Goal: Task Accomplishment & Management: Use online tool/utility

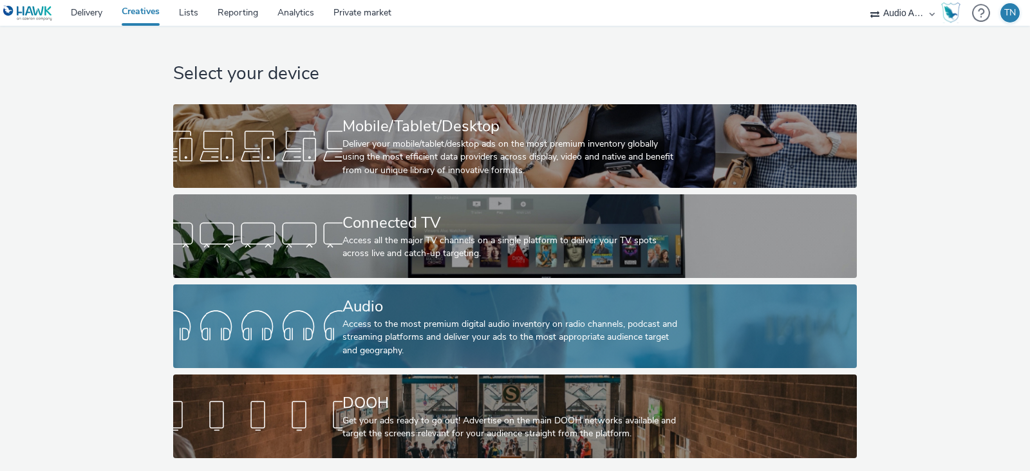
click at [324, 306] on div at bounding box center [257, 326] width 169 height 41
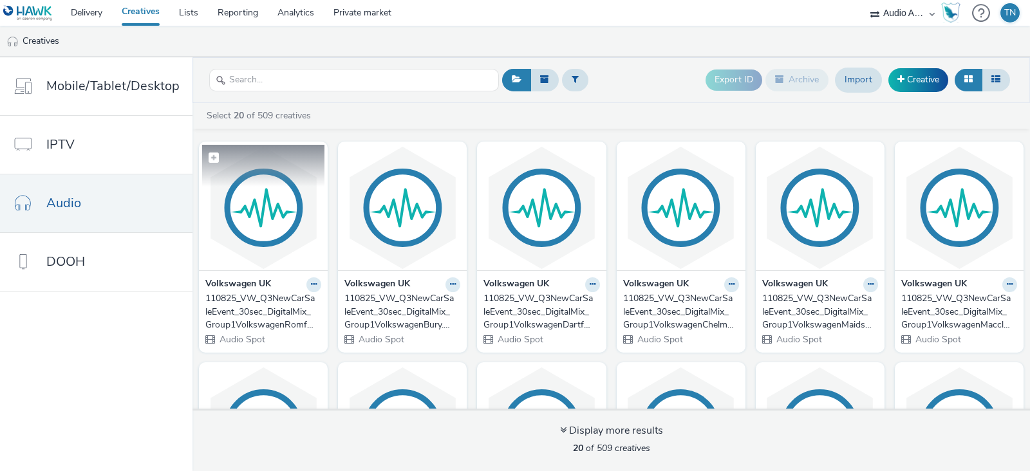
click at [212, 153] on span at bounding box center [214, 158] width 10 height 10
checkbox input "true"
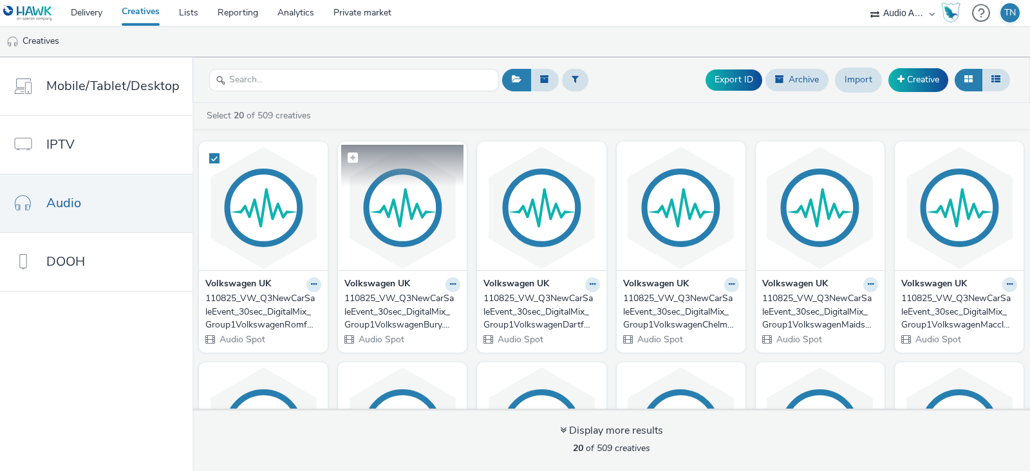
click at [358, 159] on span at bounding box center [353, 158] width 10 height 10
checkbox input "true"
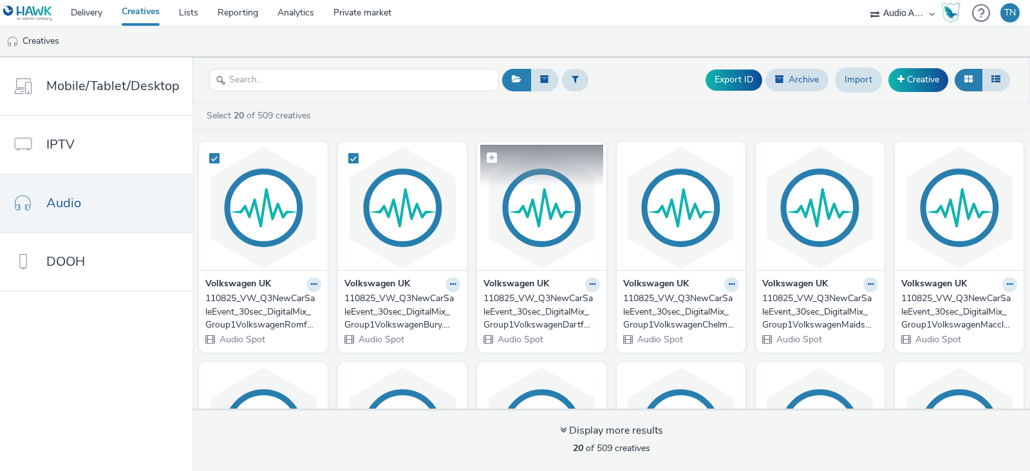
click at [497, 159] on span at bounding box center [492, 158] width 10 height 10
checkbox input "true"
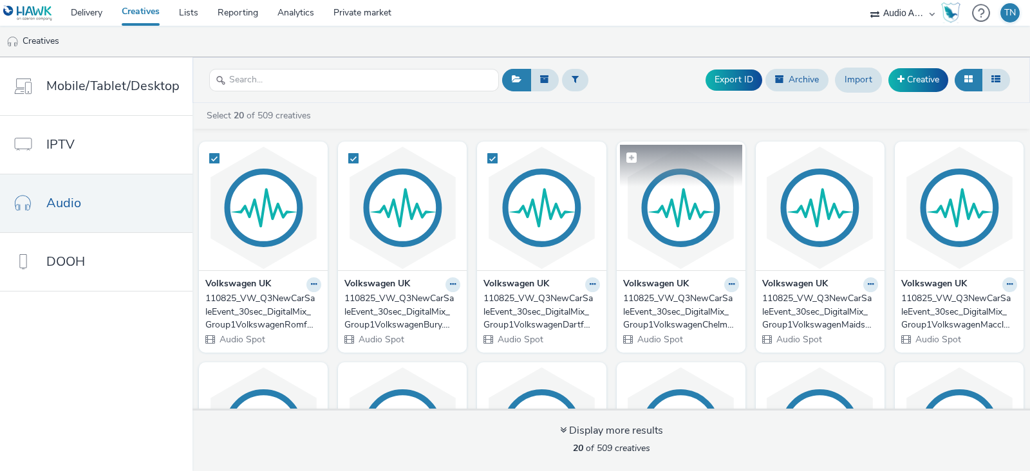
click at [637, 158] on span at bounding box center [631, 158] width 10 height 10
checkbox input "true"
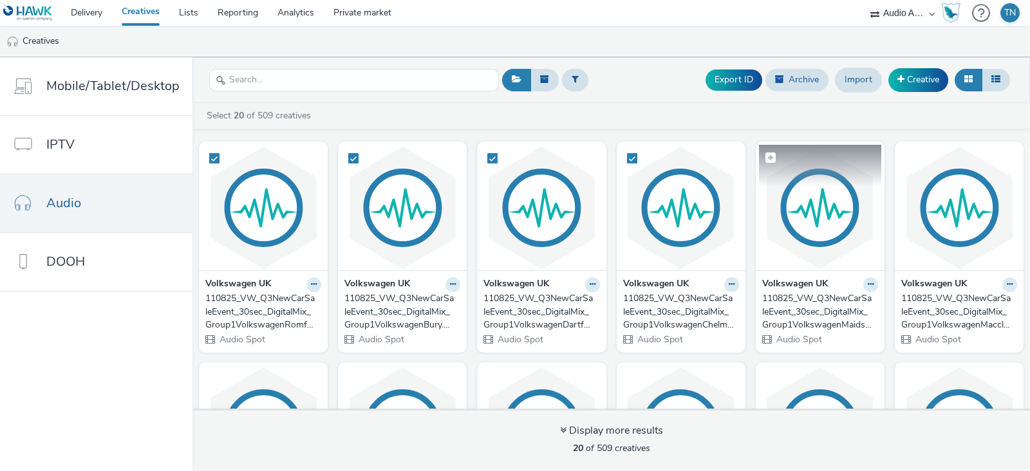
click at [776, 159] on span at bounding box center [770, 158] width 10 height 10
checkbox input "true"
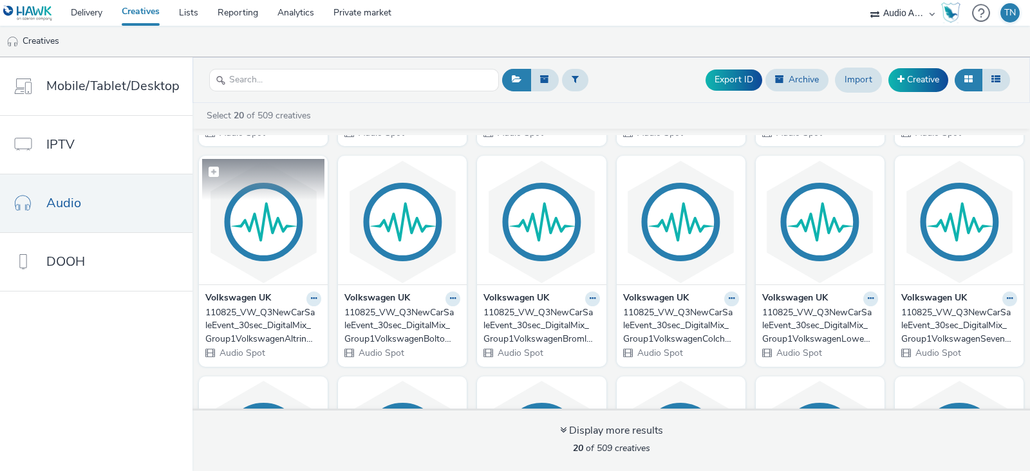
scroll to position [207, 0]
checkbox input "true"
click at [219, 168] on span at bounding box center [214, 171] width 10 height 10
checkbox input "true"
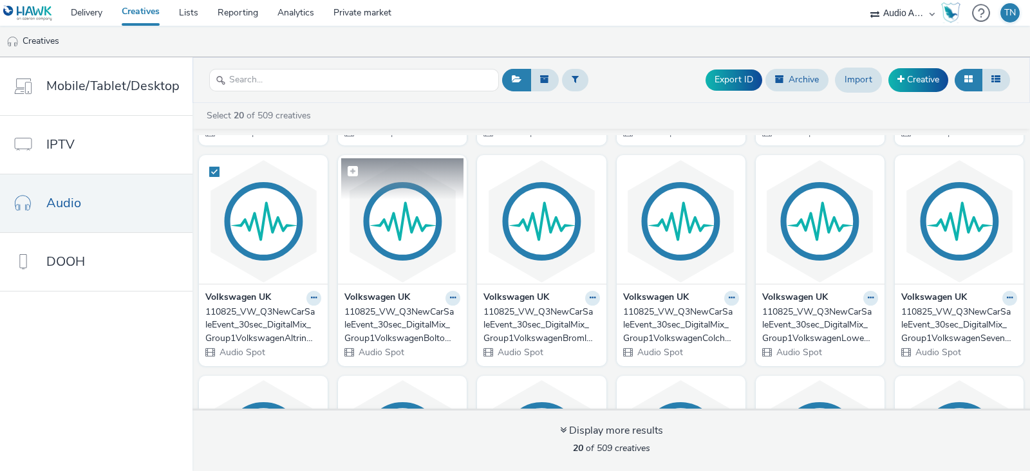
click at [358, 172] on span at bounding box center [353, 171] width 10 height 10
checkbox input "true"
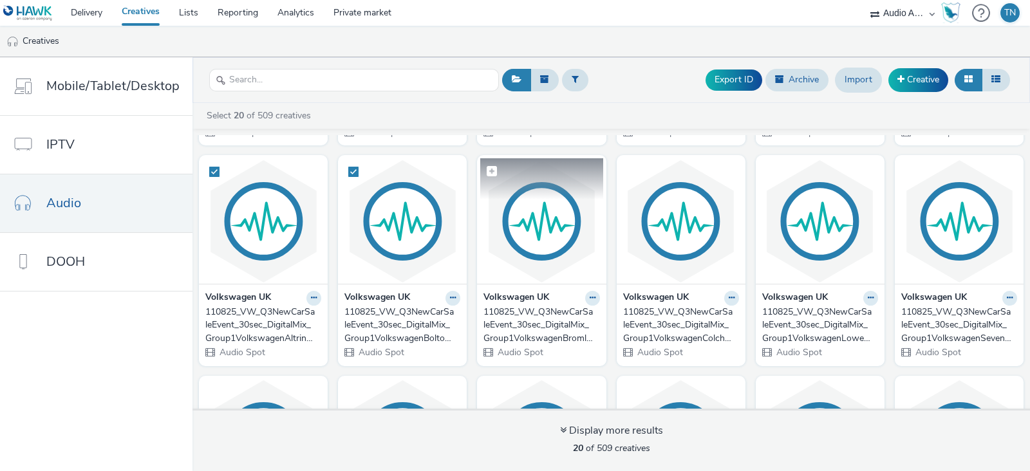
click at [497, 168] on span at bounding box center [492, 171] width 10 height 10
checkbox input "true"
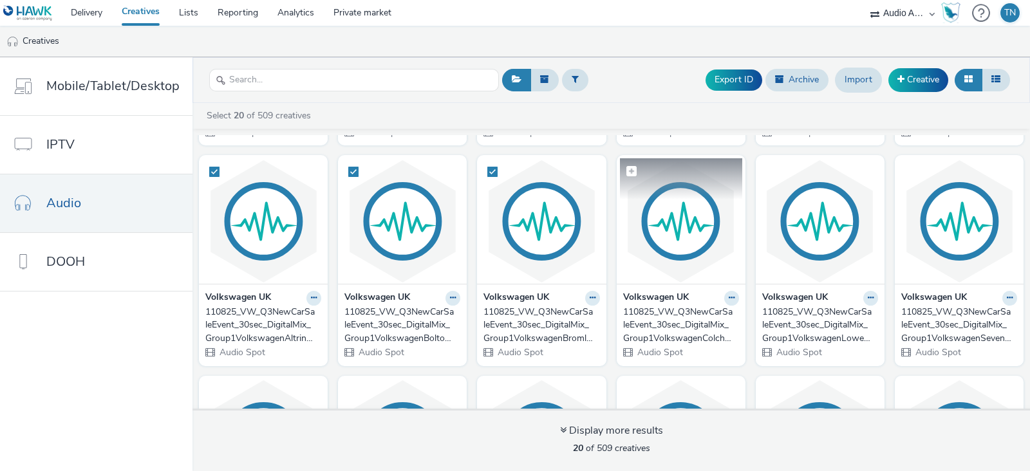
click at [637, 166] on span at bounding box center [631, 171] width 10 height 10
checkbox input "true"
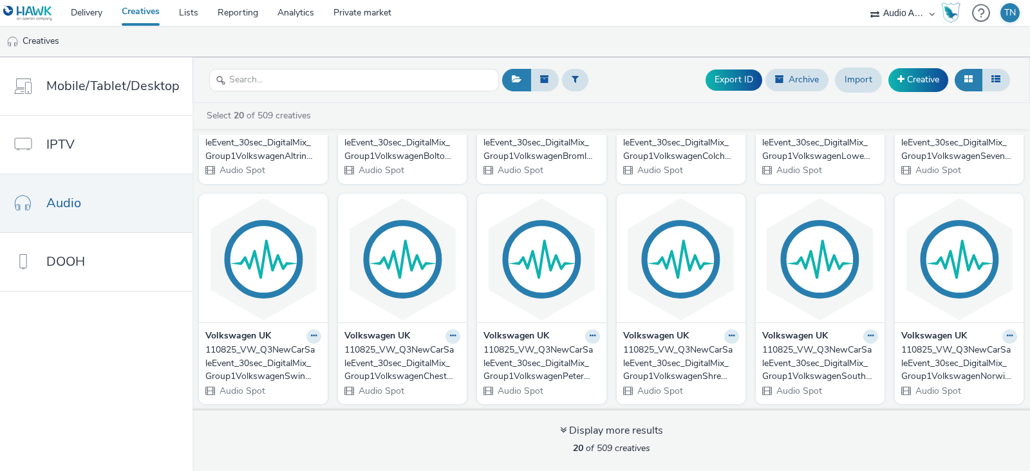
scroll to position [396, 0]
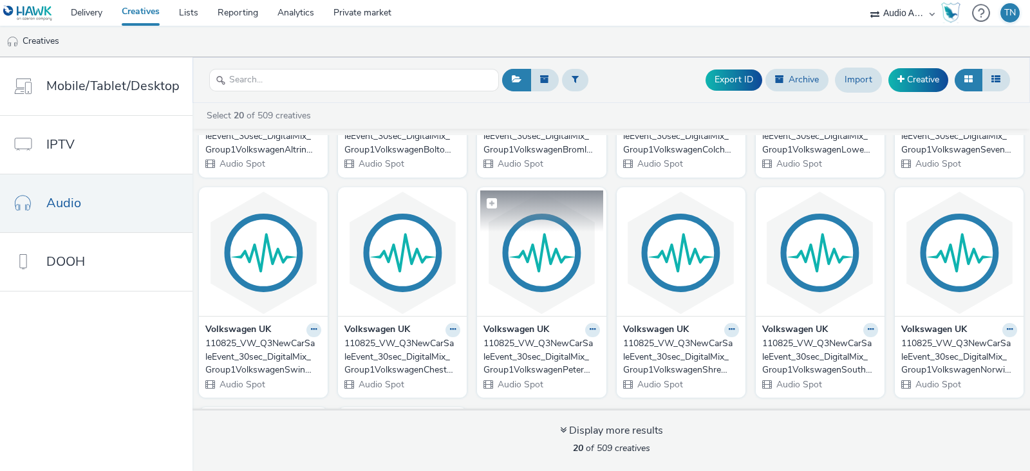
click at [497, 199] on span at bounding box center [492, 203] width 10 height 10
checkbox input "true"
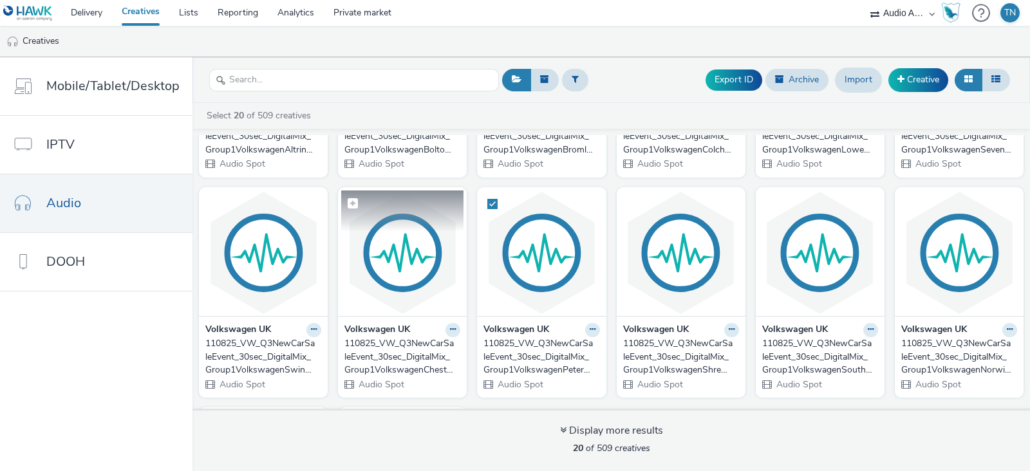
click at [358, 201] on span at bounding box center [353, 203] width 10 height 10
checkbox input "true"
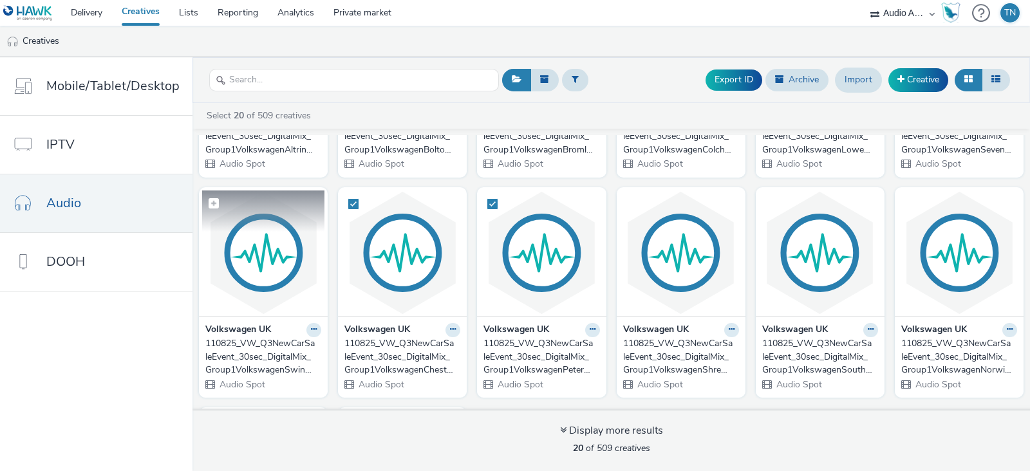
click at [219, 201] on span at bounding box center [214, 203] width 10 height 10
checkbox input "true"
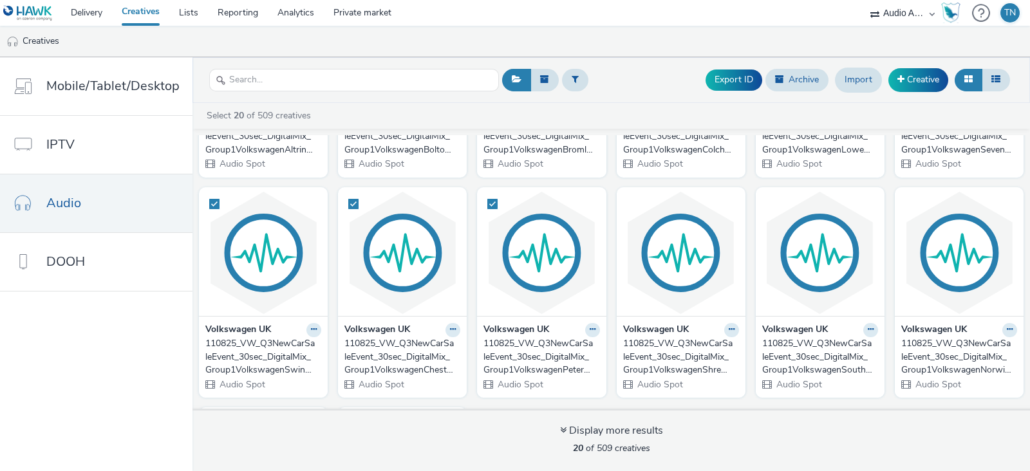
checkbox input "true"
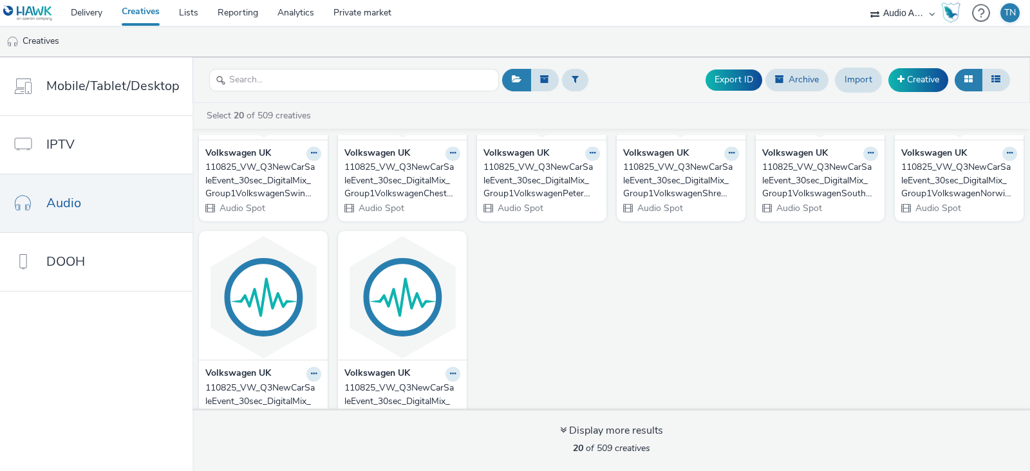
scroll to position [584, 0]
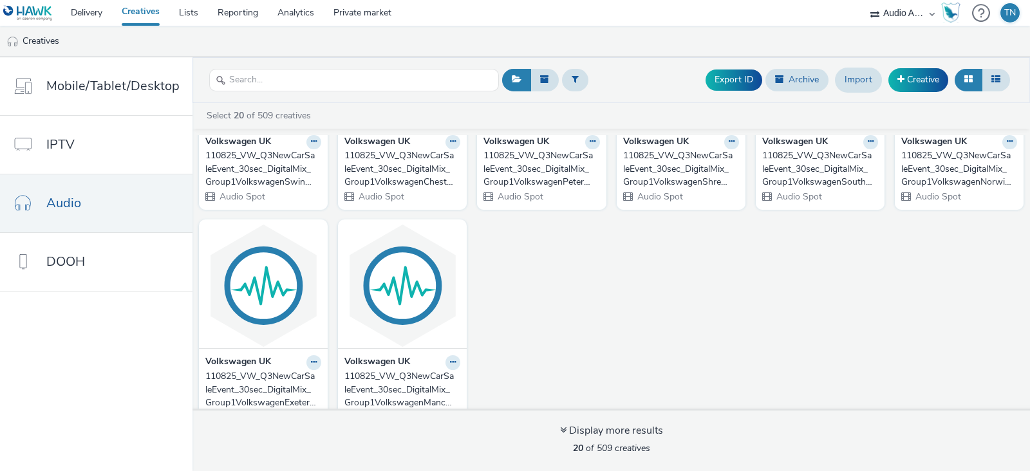
click at [626, 21] on span at bounding box center [631, 15] width 10 height 10
checkbox input "true"
click at [765, 21] on span at bounding box center [770, 15] width 10 height 10
checkbox input "true"
click at [904, 21] on span at bounding box center [909, 15] width 10 height 10
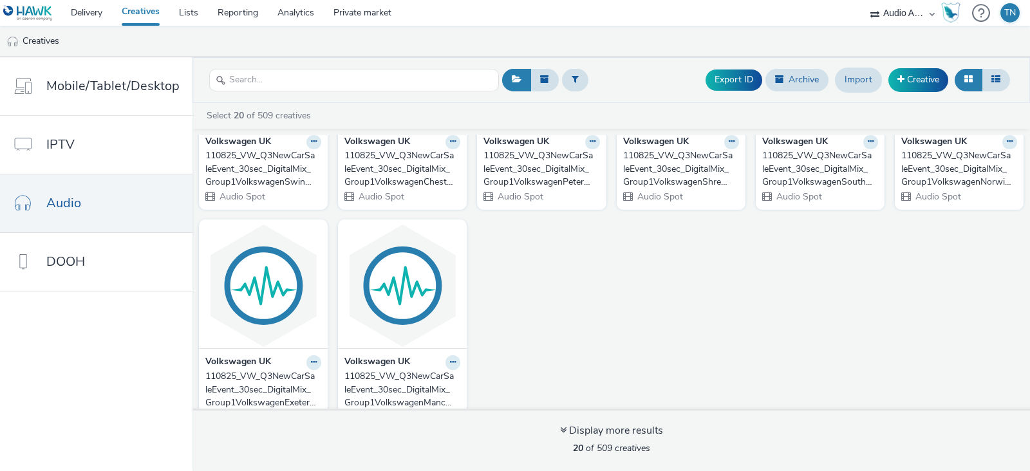
checkbox input "true"
click at [219, 235] on span at bounding box center [214, 235] width 10 height 10
checkbox input "true"
click at [358, 236] on span at bounding box center [353, 235] width 10 height 10
checkbox input "true"
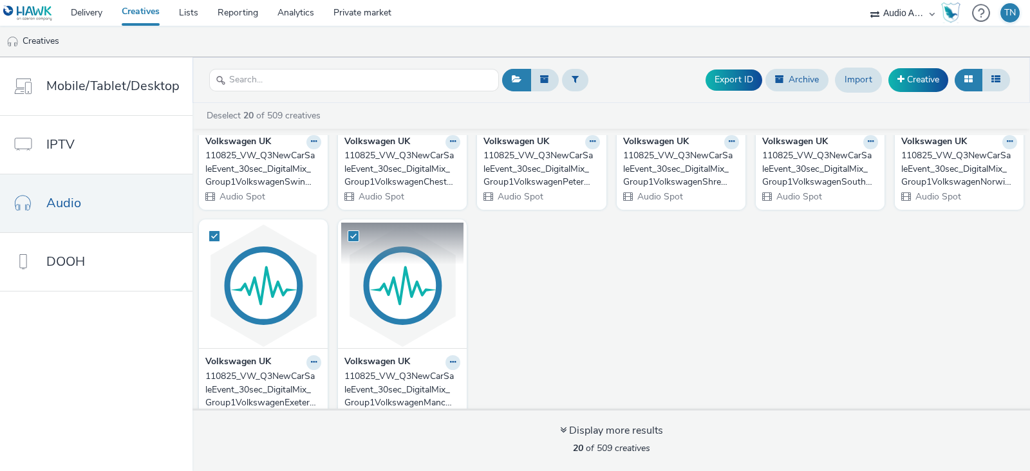
scroll to position [609, 0]
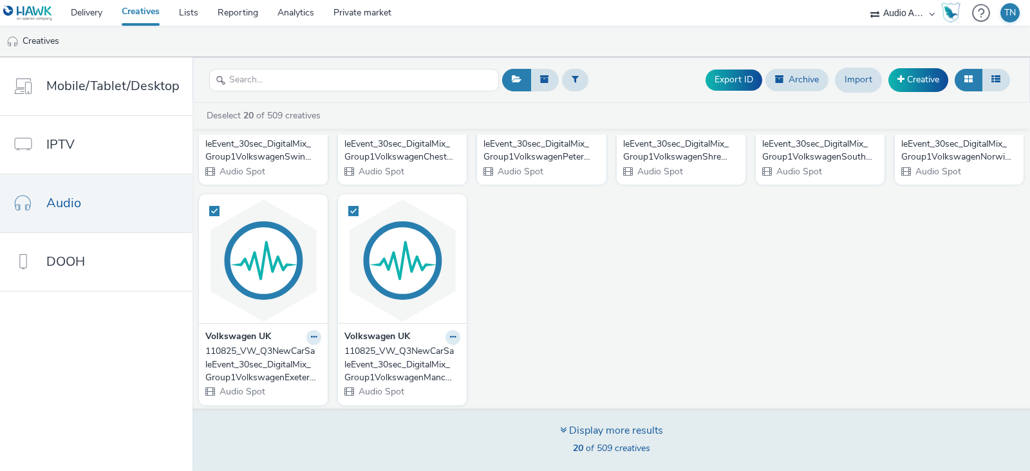
click at [563, 442] on div "20 of 509 creatives" at bounding box center [611, 448] width 103 height 13
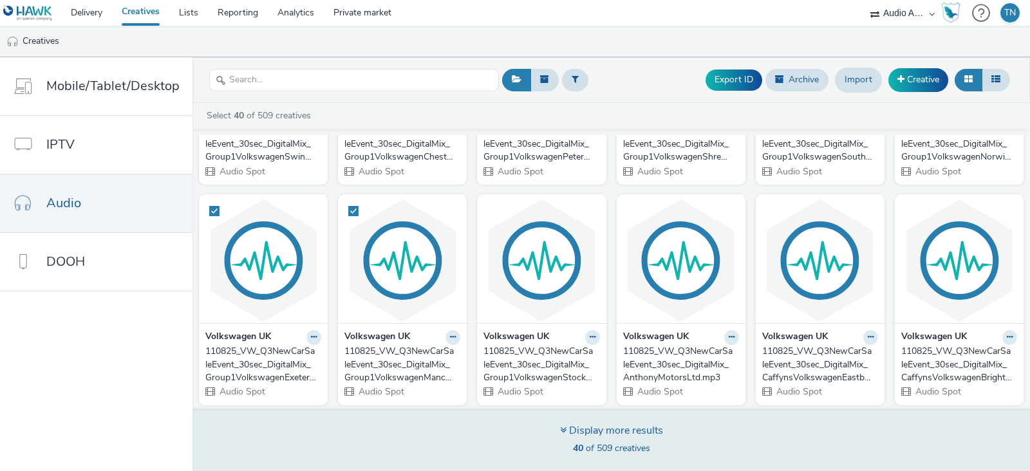
click at [604, 434] on div "Display more results" at bounding box center [611, 431] width 103 height 15
click at [603, 436] on div "Display more results" at bounding box center [611, 431] width 103 height 15
click at [638, 439] on div "Display more results 60 of 509 creatives" at bounding box center [611, 441] width 103 height 35
click at [589, 436] on div "Display more results" at bounding box center [611, 431] width 103 height 15
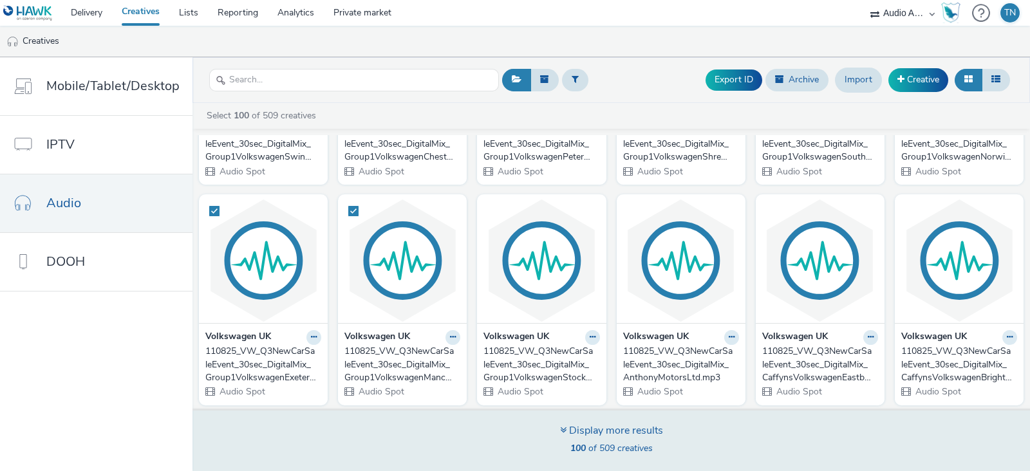
click at [603, 430] on div "Display more results" at bounding box center [611, 431] width 103 height 15
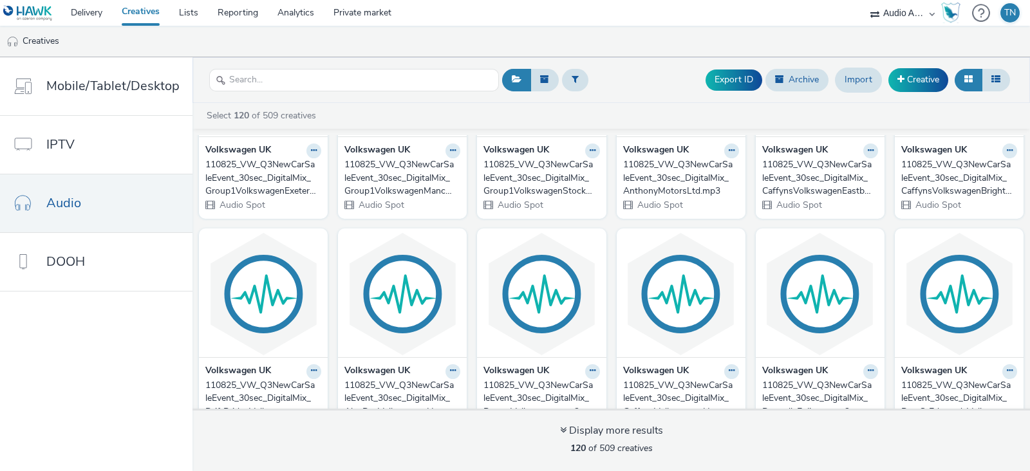
scroll to position [801, 0]
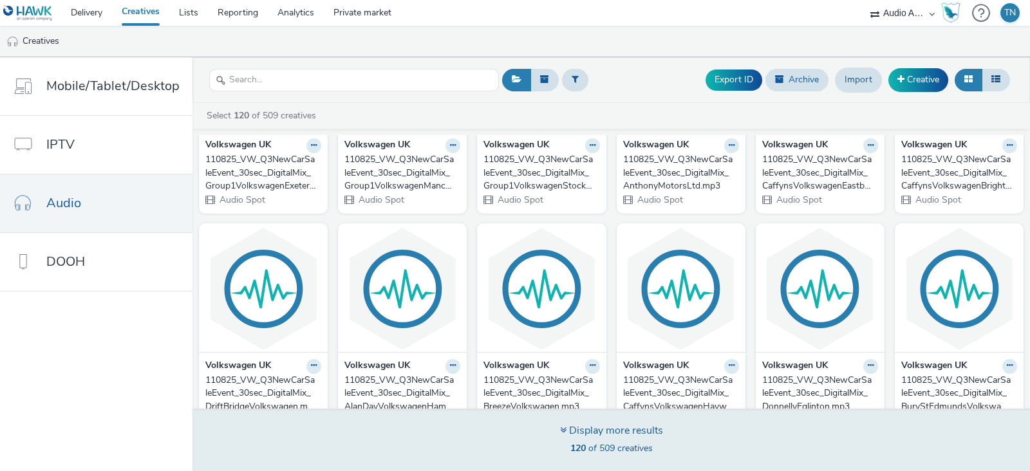
click at [584, 439] on div "Display more results 120 of 509 creatives" at bounding box center [611, 441] width 103 height 35
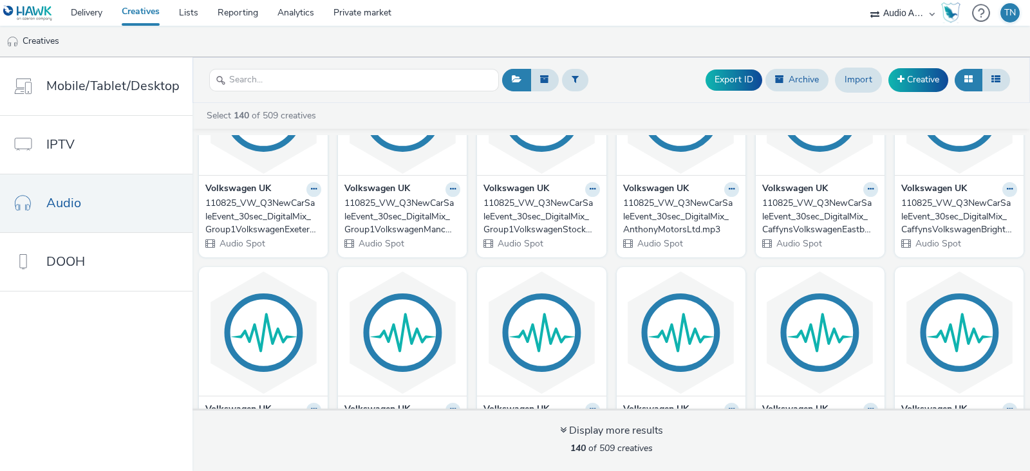
scroll to position [836, 0]
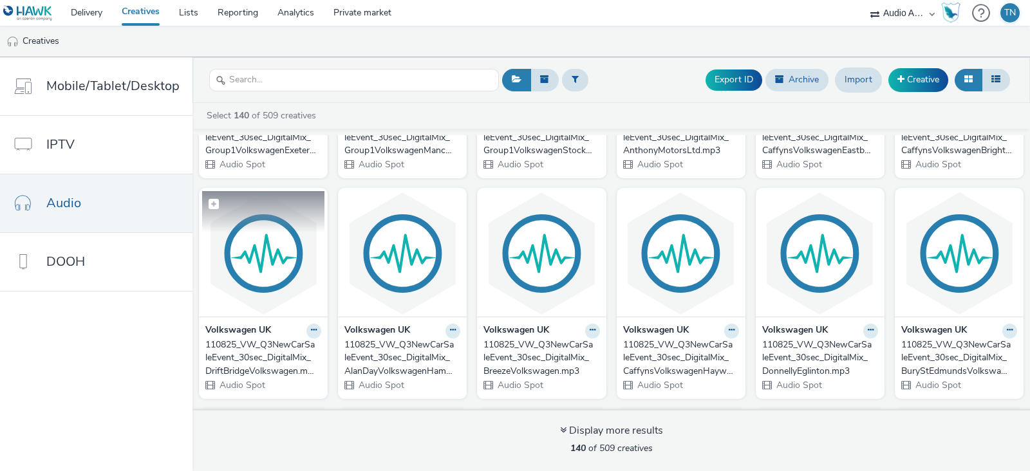
click at [219, 201] on span at bounding box center [214, 204] width 10 height 10
checkbox input "true"
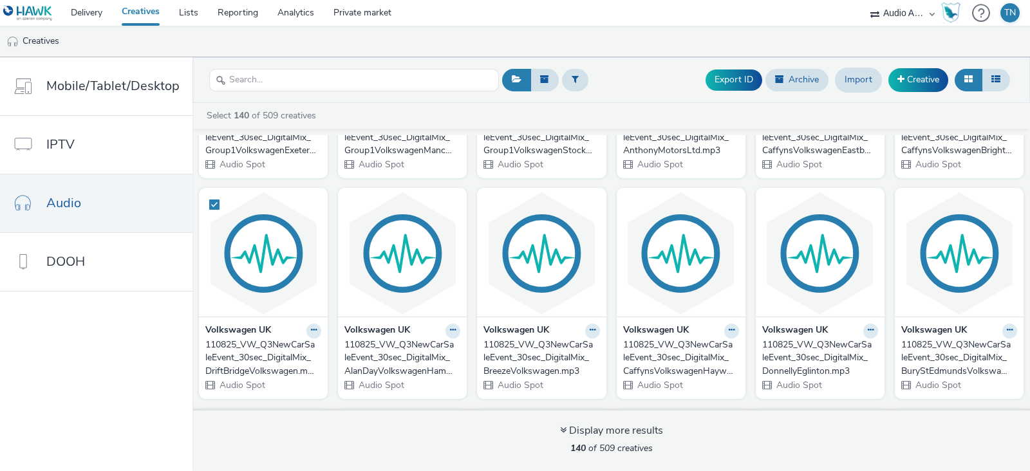
checkbox input "true"
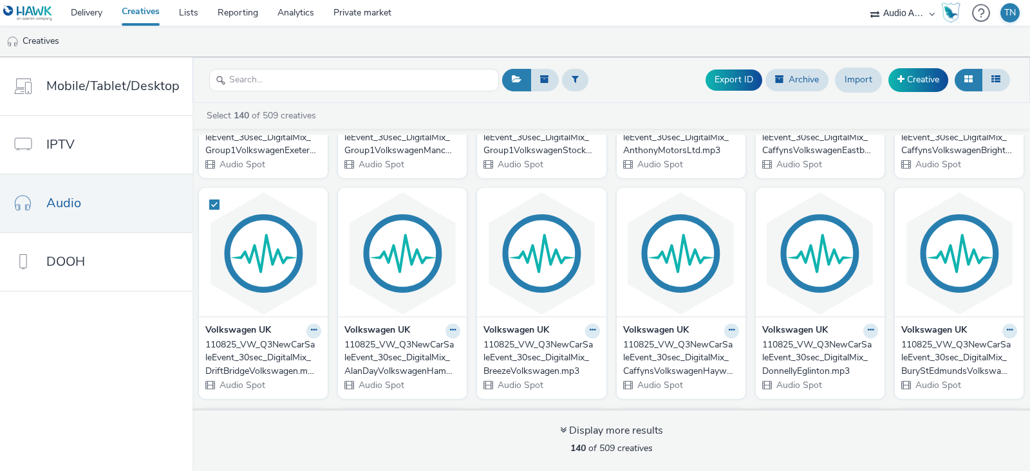
checkbox input "true"
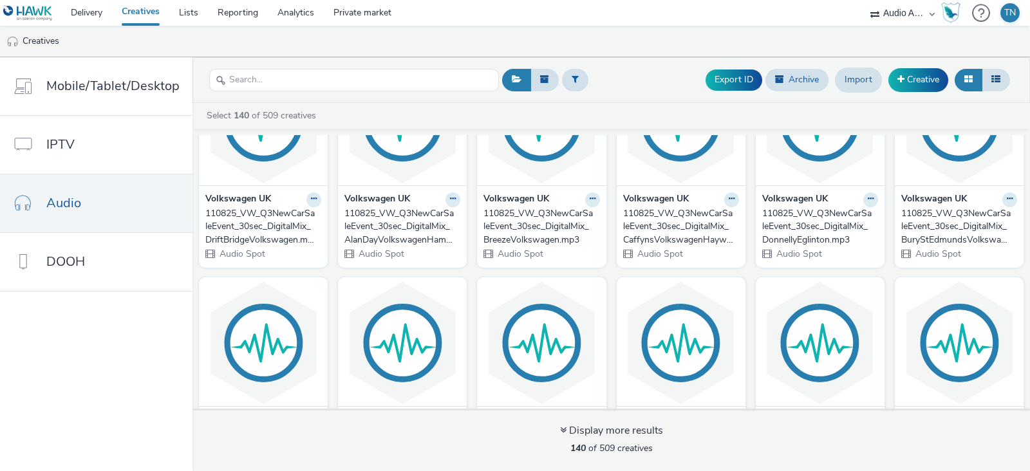
scroll to position [969, 0]
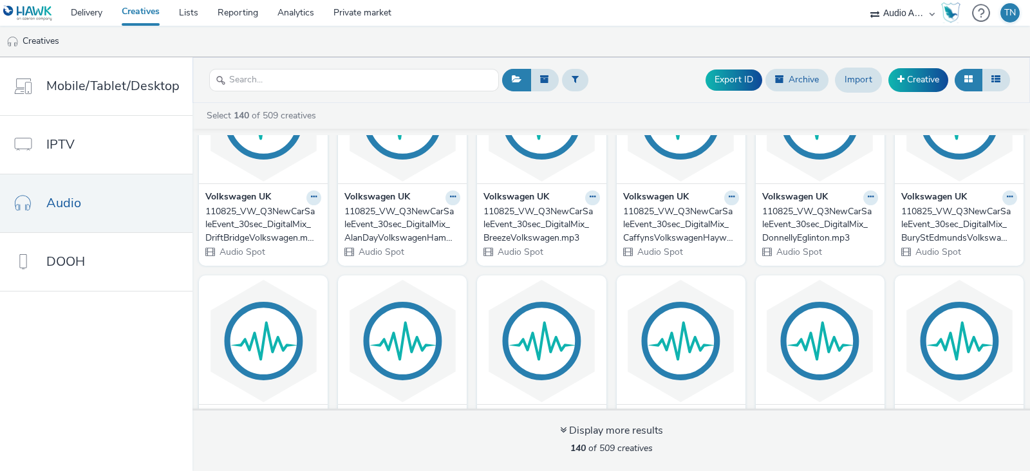
click at [348, 76] on span at bounding box center [353, 71] width 10 height 10
checkbox input "true"
click at [487, 76] on span at bounding box center [492, 71] width 10 height 10
checkbox input "true"
click at [626, 76] on span at bounding box center [631, 71] width 10 height 10
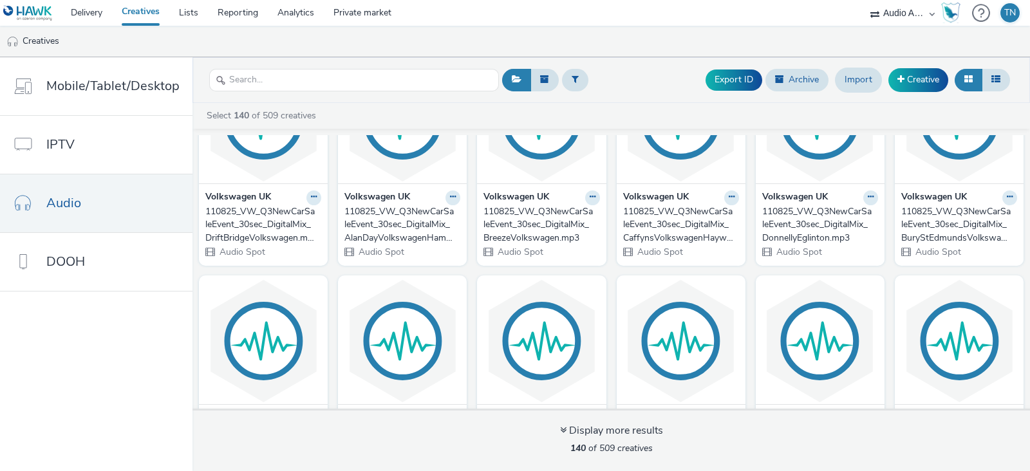
checkbox input "true"
click at [765, 76] on span at bounding box center [770, 71] width 10 height 10
checkbox input "true"
click at [898, 82] on label at bounding box center [959, 70] width 122 height 24
checkbox input "true"
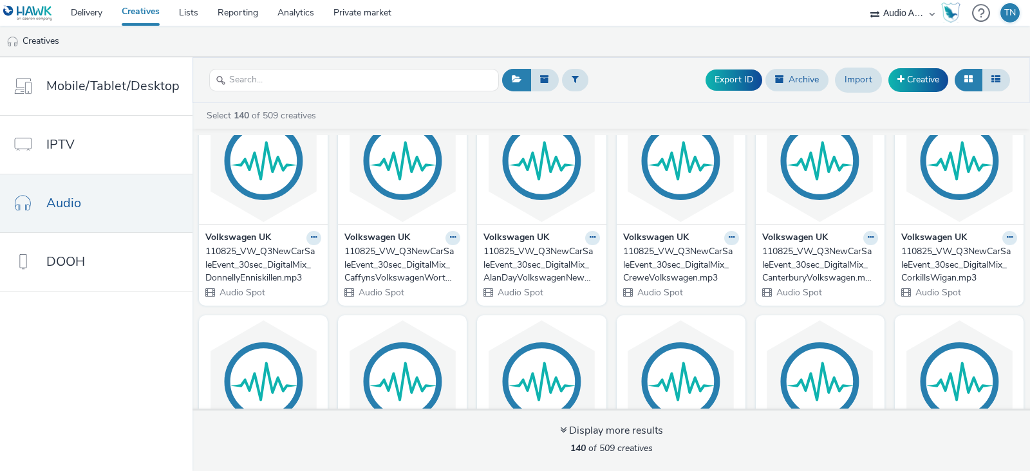
scroll to position [1152, 0]
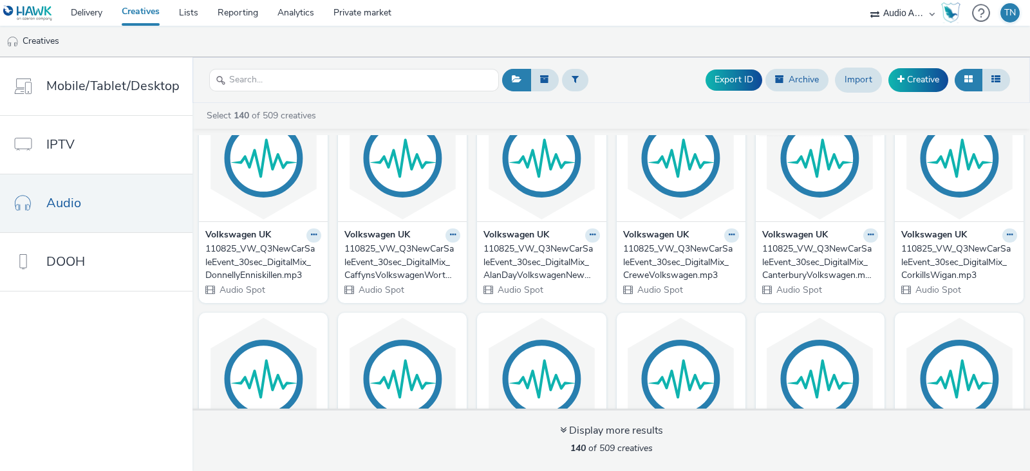
click at [776, 114] on span at bounding box center [770, 109] width 10 height 10
checkbox input "true"
click at [637, 114] on span at bounding box center [631, 109] width 10 height 10
checkbox input "true"
click at [497, 114] on span at bounding box center [492, 109] width 10 height 10
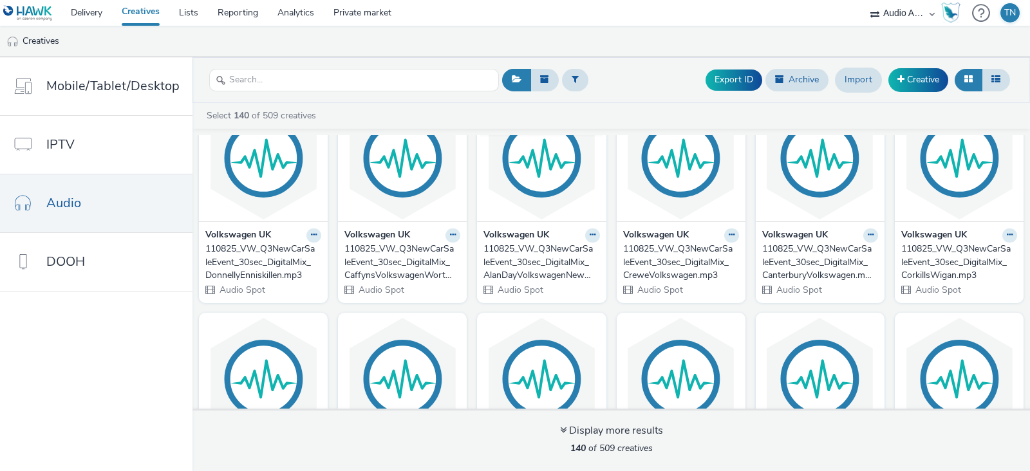
checkbox input "true"
click at [377, 120] on label at bounding box center [402, 108] width 122 height 24
checkbox input "true"
click at [212, 114] on span at bounding box center [214, 109] width 10 height 10
checkbox input "true"
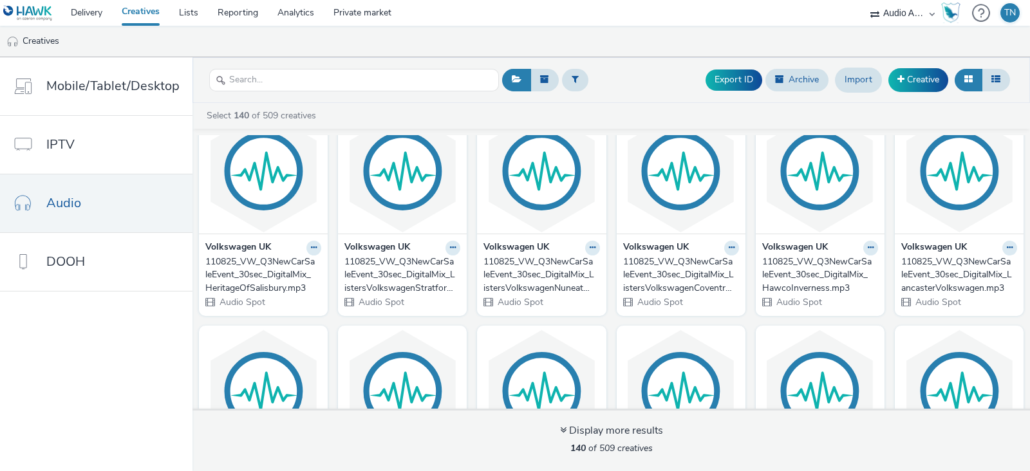
scroll to position [1361, 0]
checkbox input "true"
click at [219, 126] on span at bounding box center [214, 120] width 10 height 10
checkbox input "true"
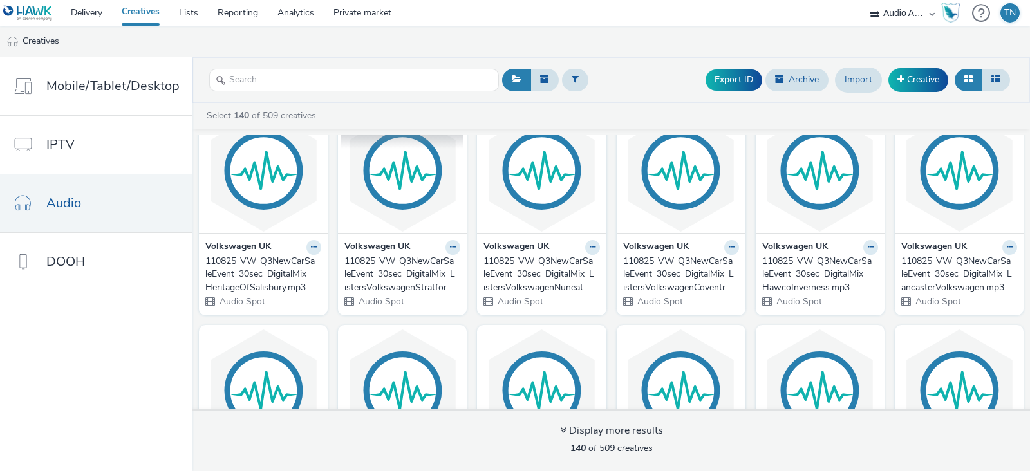
click at [358, 126] on span at bounding box center [353, 120] width 10 height 10
checkbox input "true"
click at [497, 126] on span at bounding box center [492, 120] width 10 height 10
checkbox input "true"
click at [637, 126] on span at bounding box center [631, 120] width 10 height 10
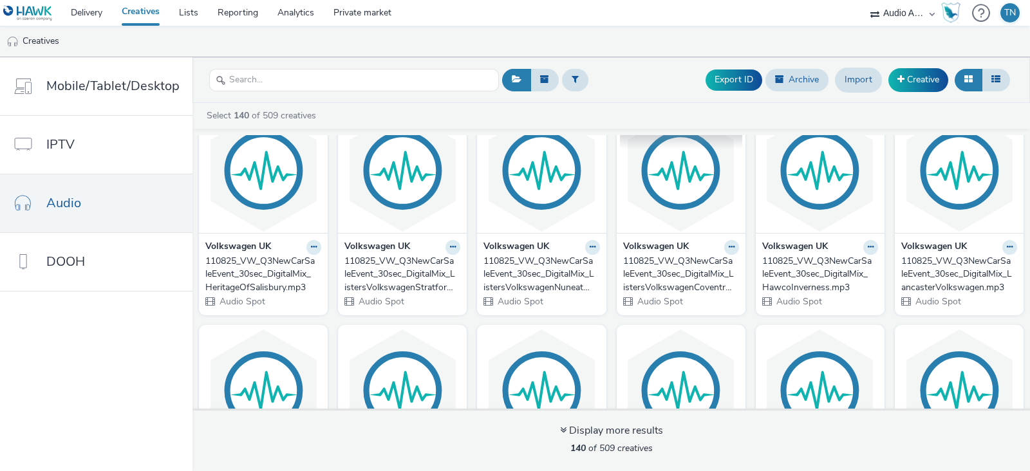
checkbox input "true"
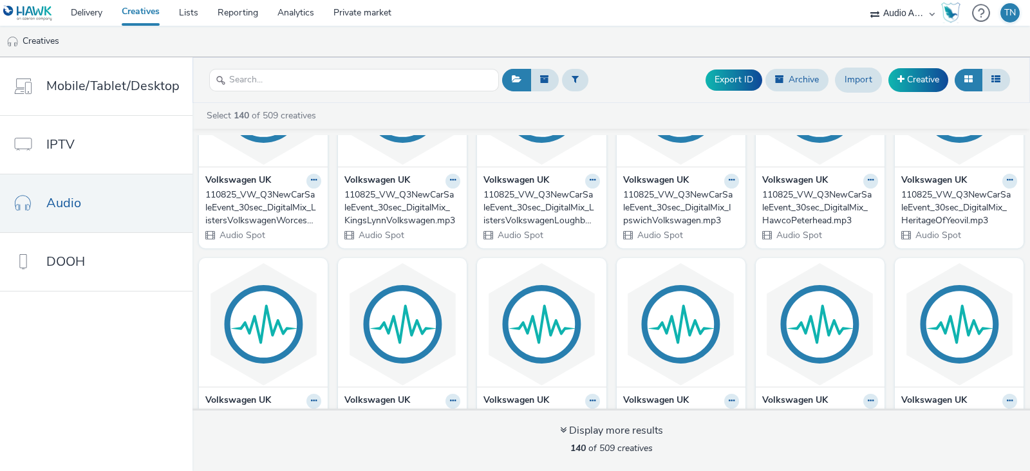
scroll to position [1649, 0]
click at [497, 59] on span at bounding box center [492, 53] width 10 height 10
checkbox input "true"
click at [358, 59] on span at bounding box center [353, 53] width 10 height 10
checkbox input "true"
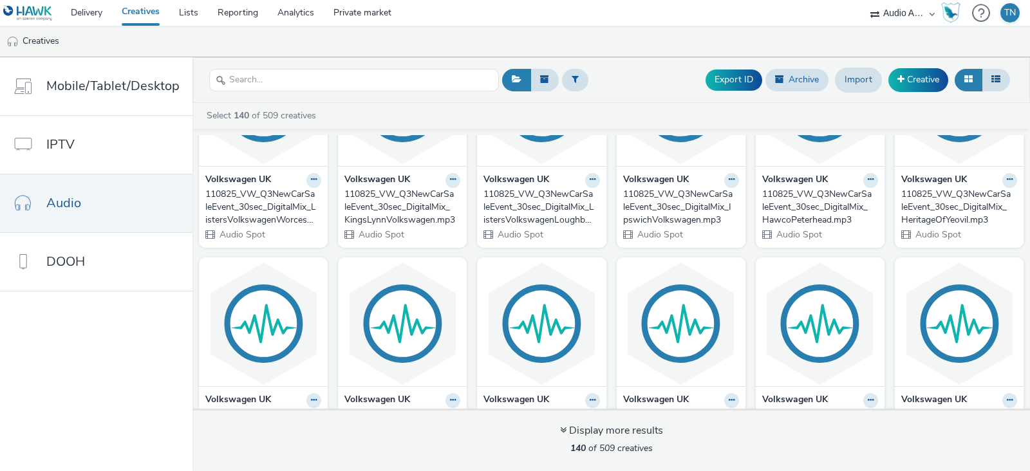
click at [324, 65] on label at bounding box center [263, 53] width 122 height 24
checkbox input "true"
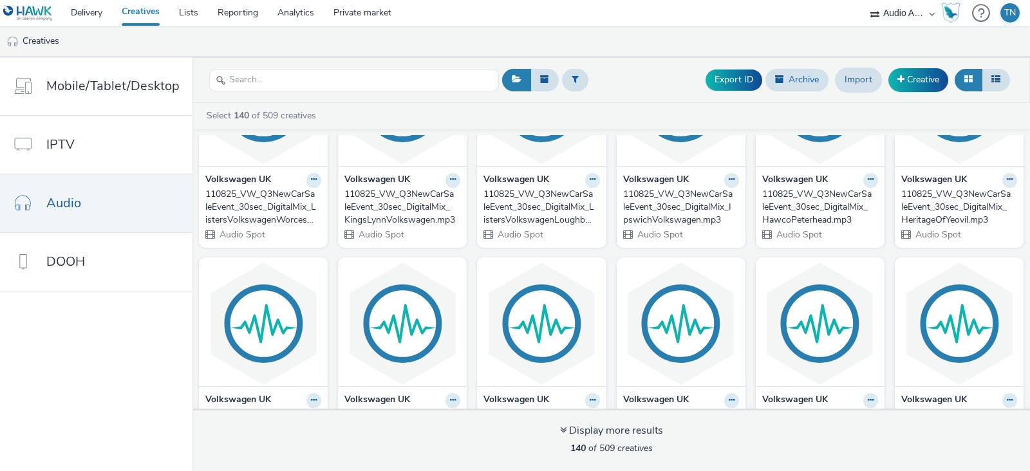
checkbox input "true"
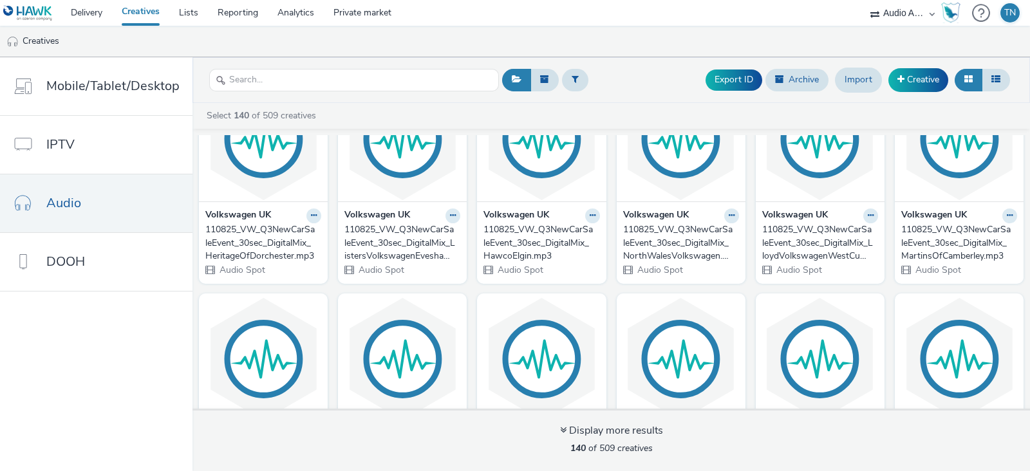
scroll to position [1834, 0]
checkbox input "true"
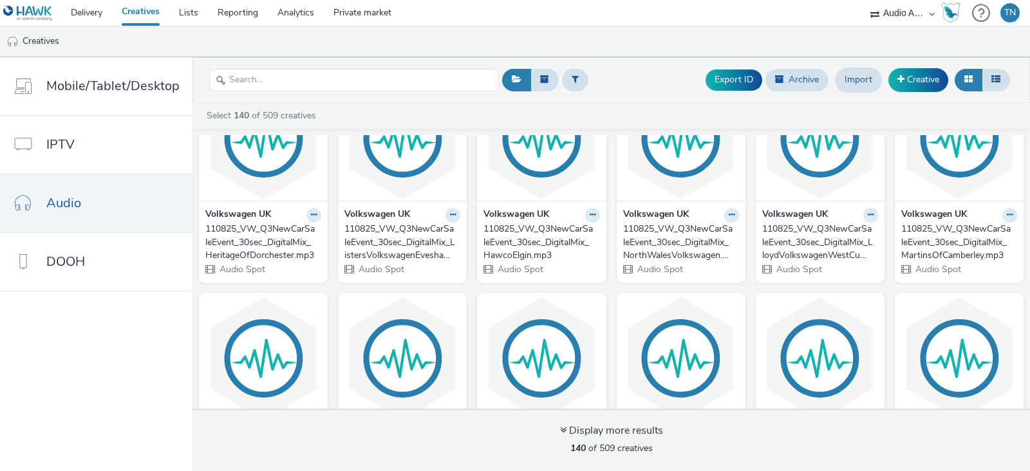
checkbox input "true"
click at [219, 93] on span at bounding box center [214, 88] width 10 height 10
checkbox input "true"
click at [358, 93] on span at bounding box center [353, 88] width 10 height 10
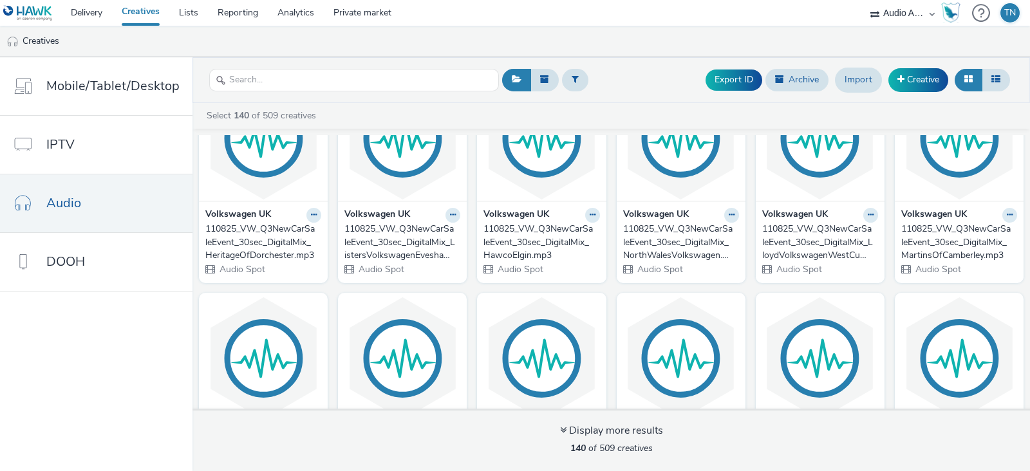
checkbox input "true"
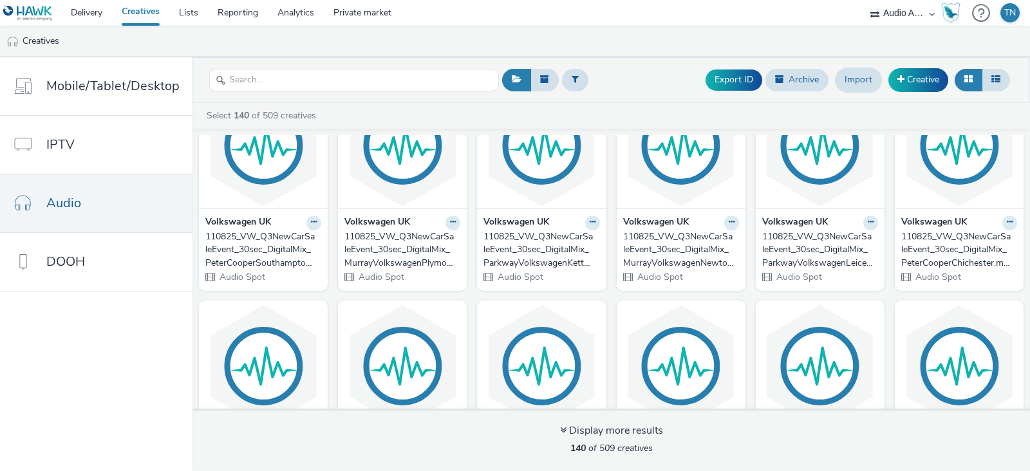
scroll to position [2053, 0]
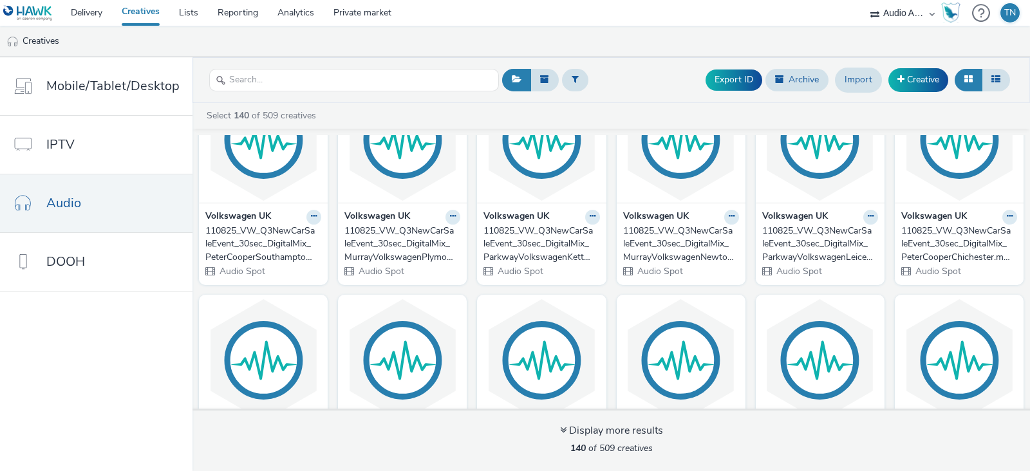
click at [219, 95] on span at bounding box center [214, 90] width 10 height 10
checkbox input "true"
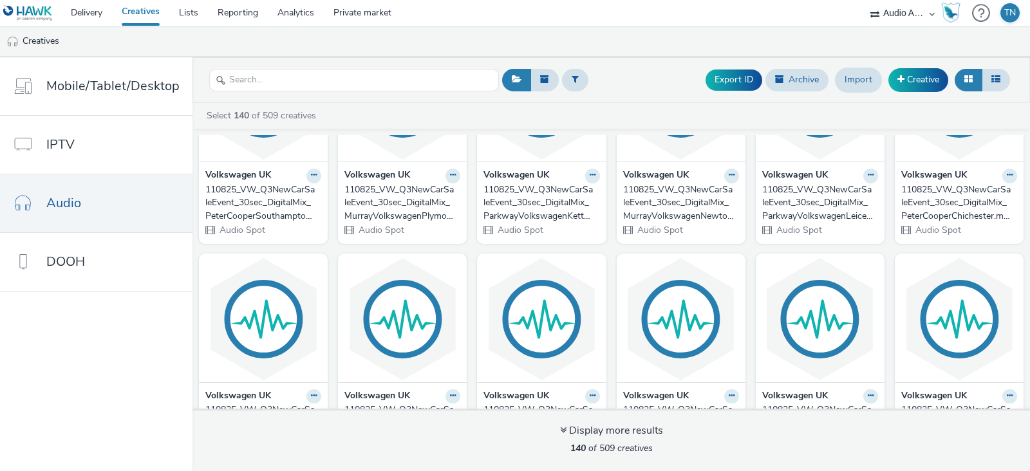
scroll to position [2095, 0]
checkbox input "true"
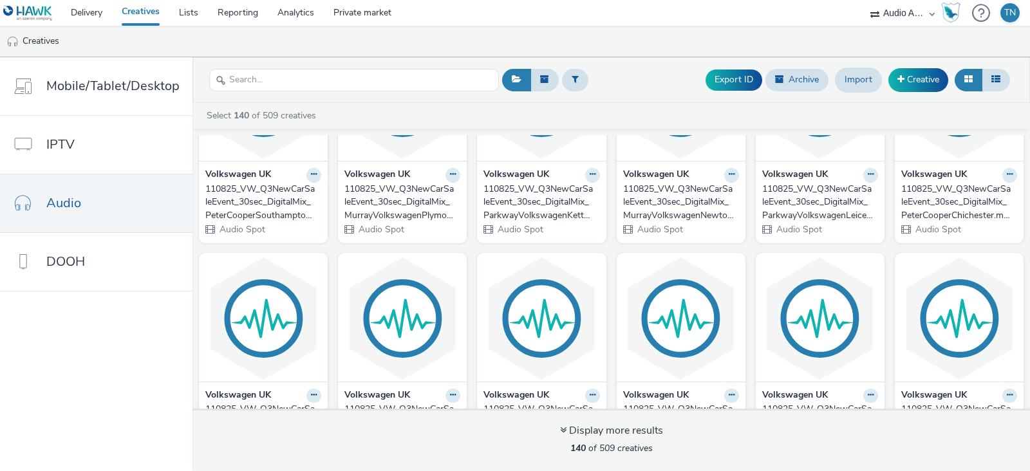
checkbox input "true"
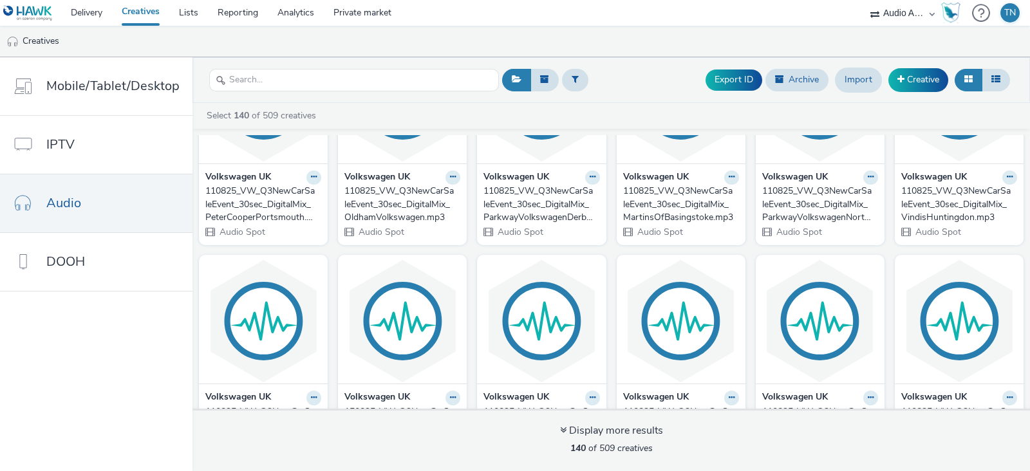
scroll to position [2318, 0]
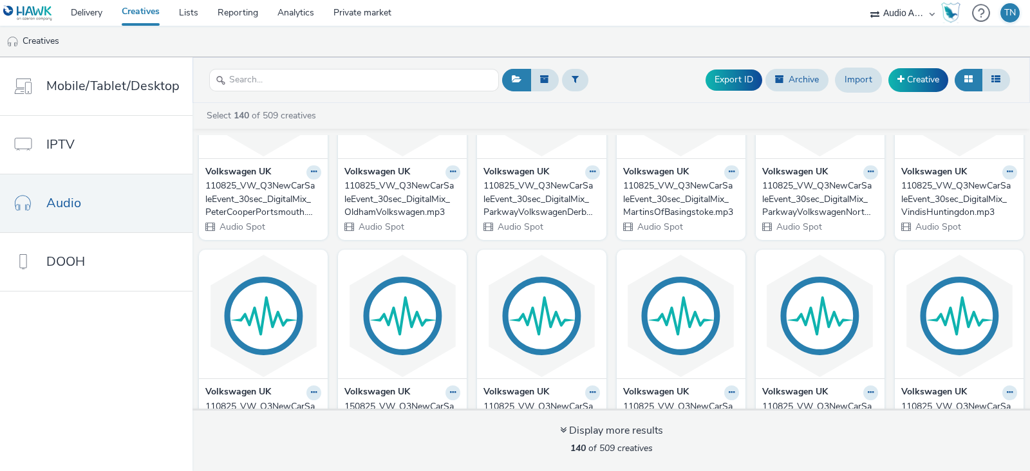
checkbox input "true"
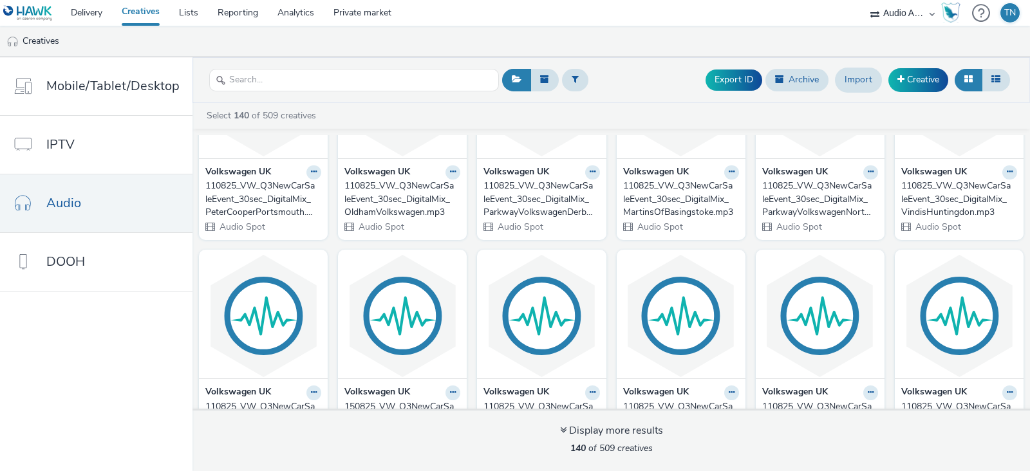
checkbox input "true"
drag, startPoint x: 707, startPoint y: 261, endPoint x: 700, endPoint y: 256, distance: 8.7
checkbox input "true"
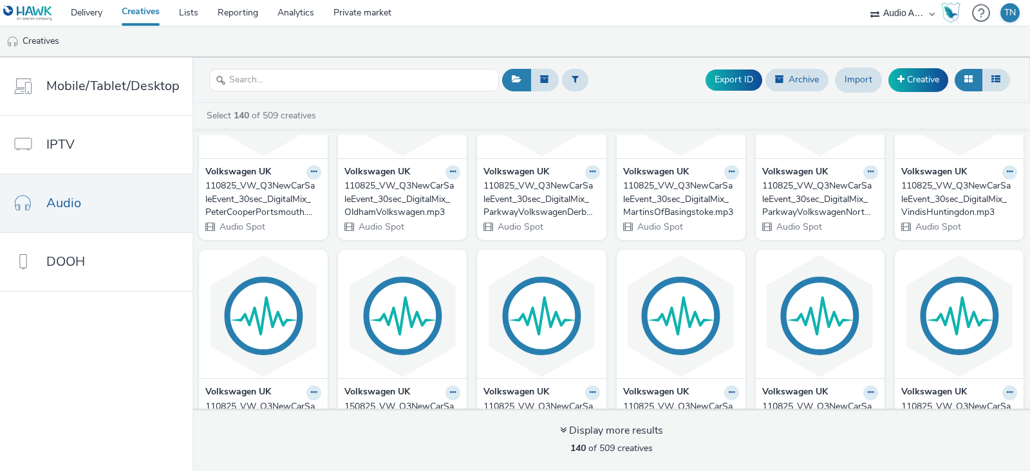
checkbox input "true"
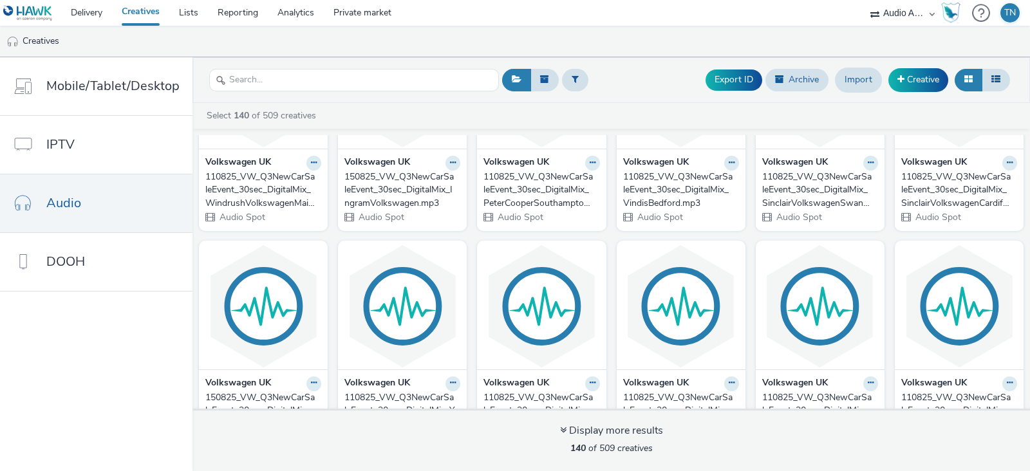
scroll to position [2552, 0]
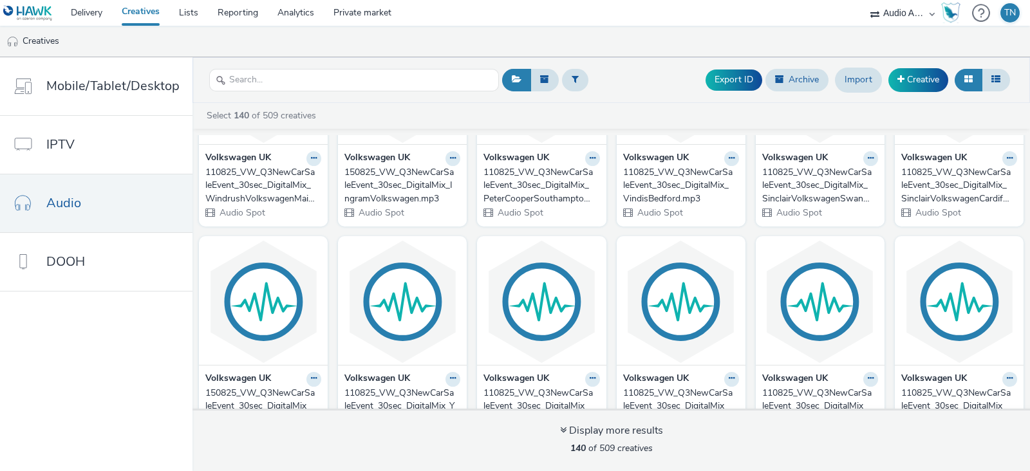
checkbox input "true"
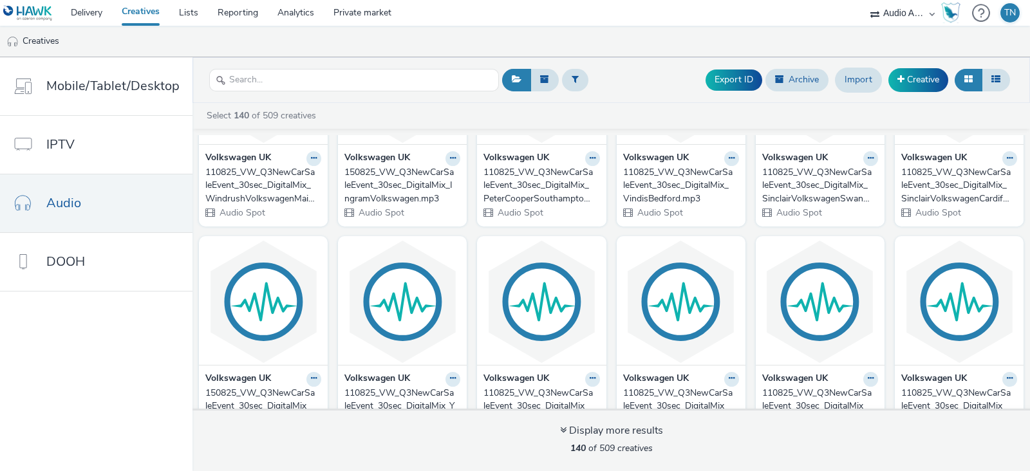
checkbox input "true"
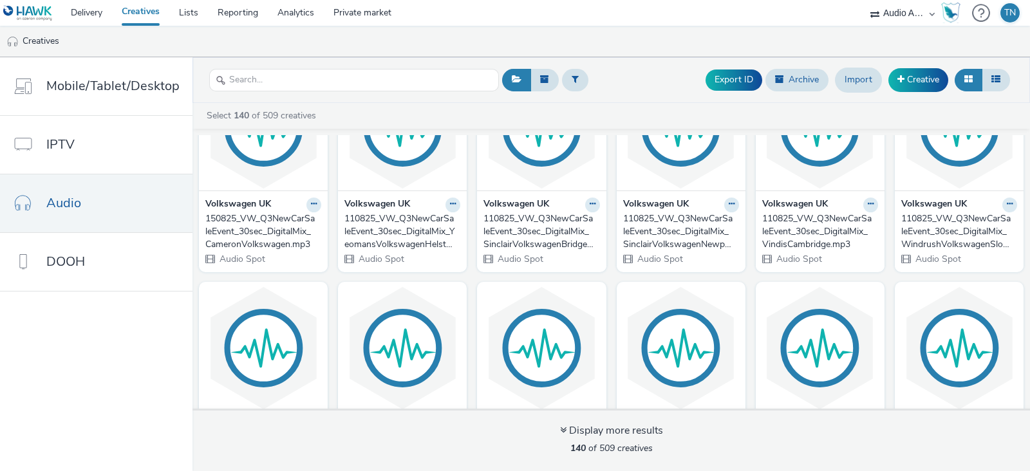
scroll to position [2728, 0]
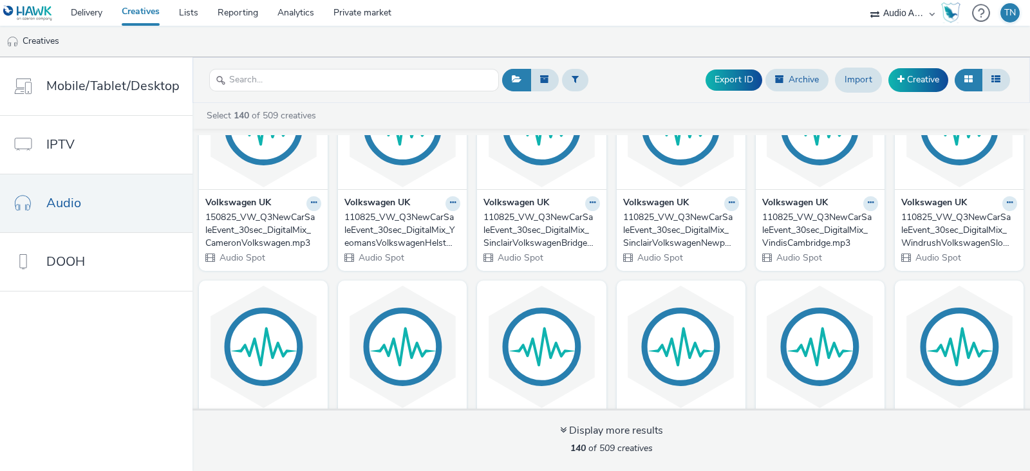
checkbox input "true"
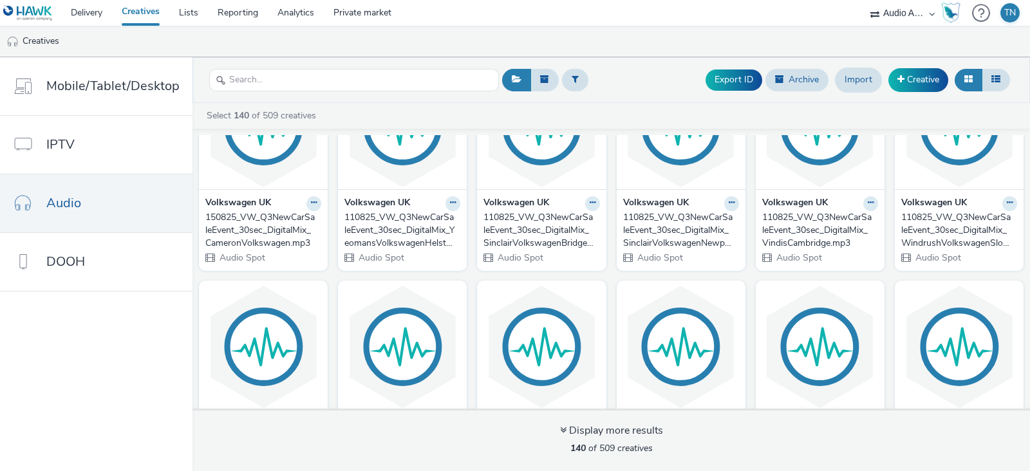
checkbox input "true"
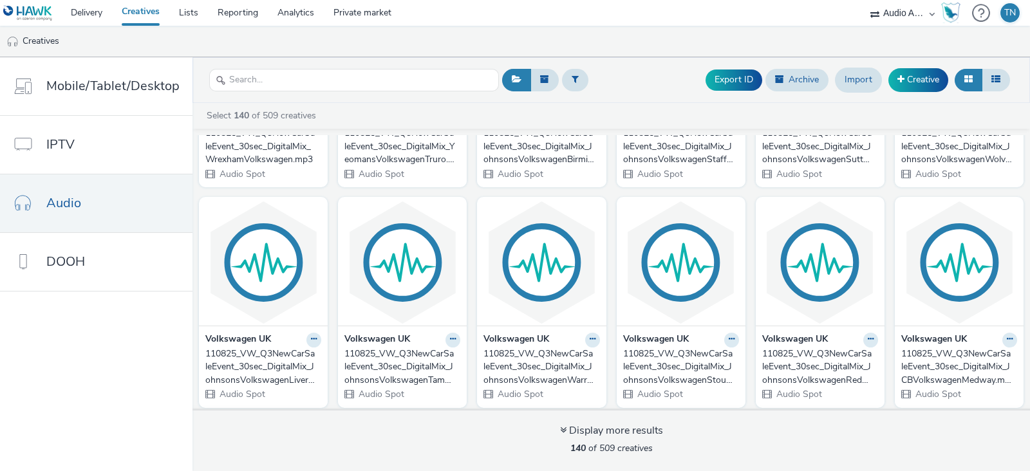
scroll to position [3034, 0]
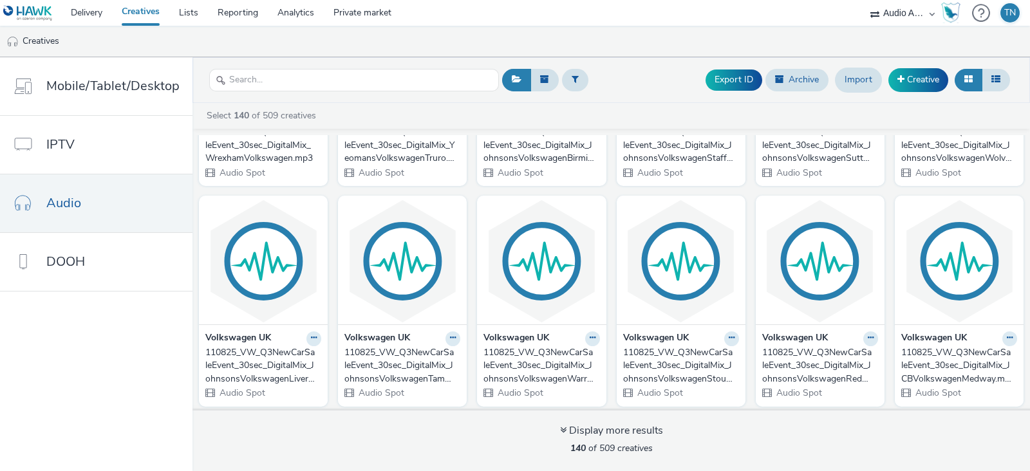
checkbox input "true"
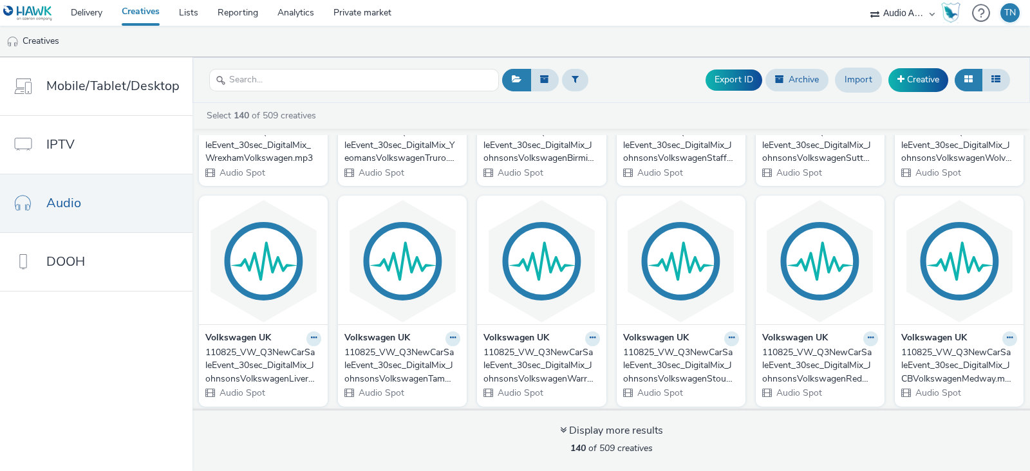
checkbox input "true"
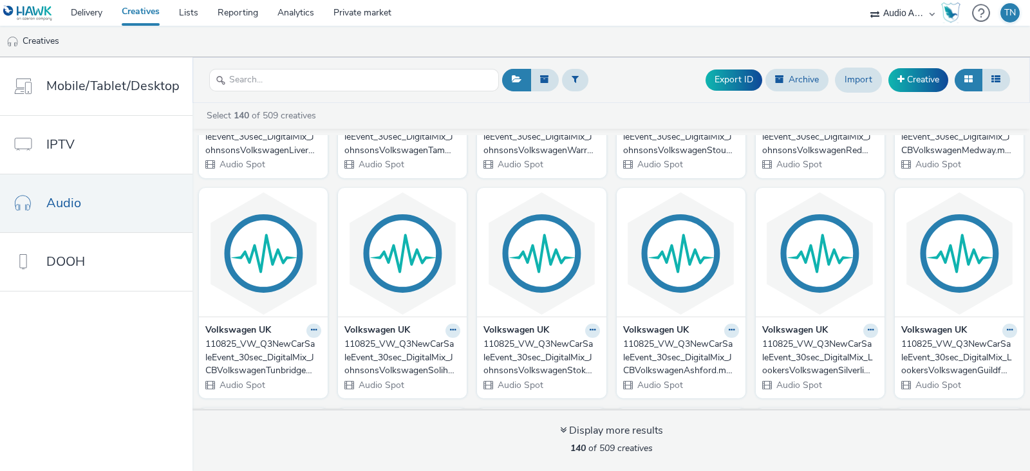
scroll to position [3264, 0]
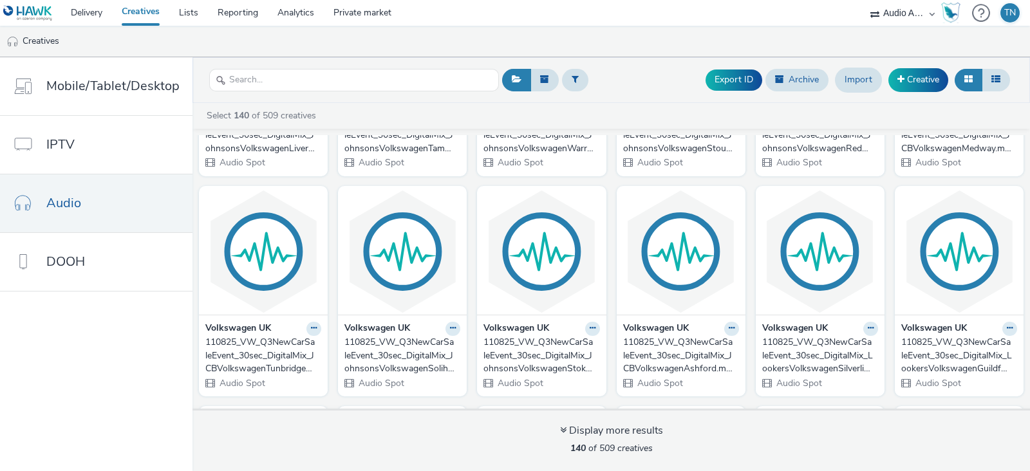
checkbox input "true"
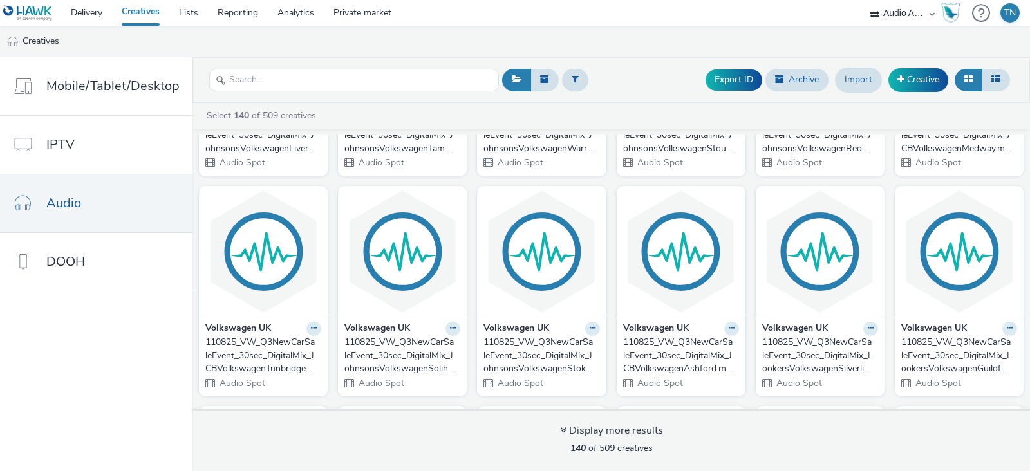
checkbox input "true"
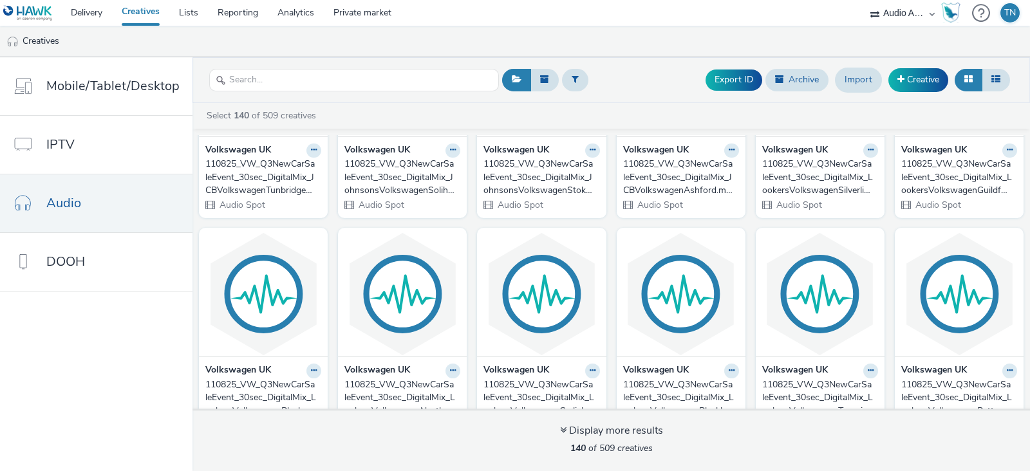
scroll to position [3464, 0]
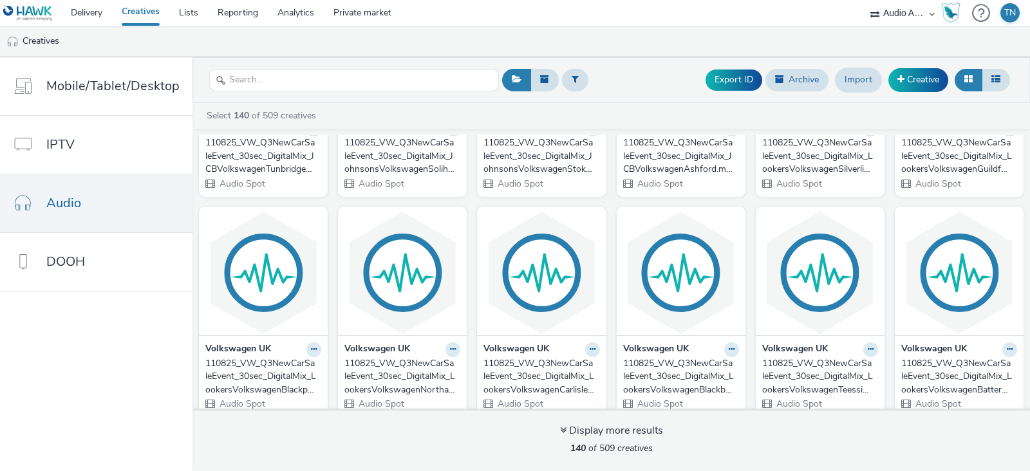
checkbox input "true"
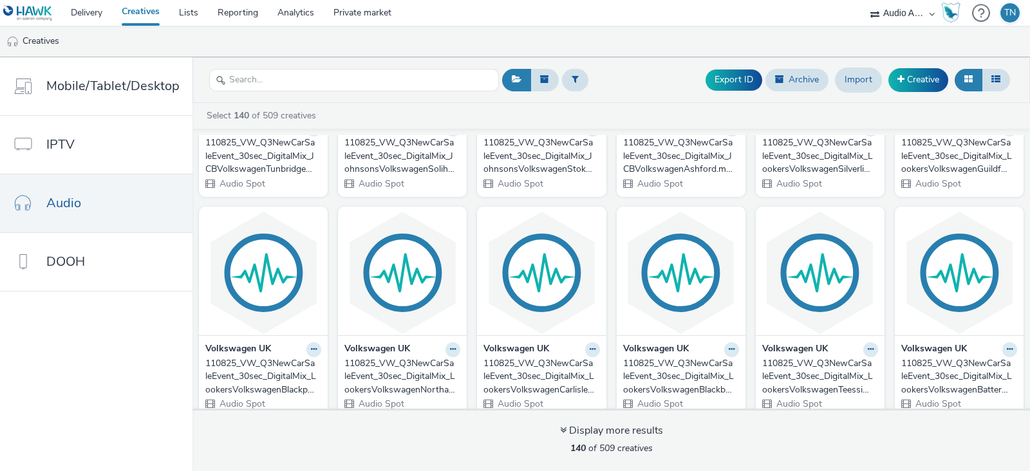
checkbox input "true"
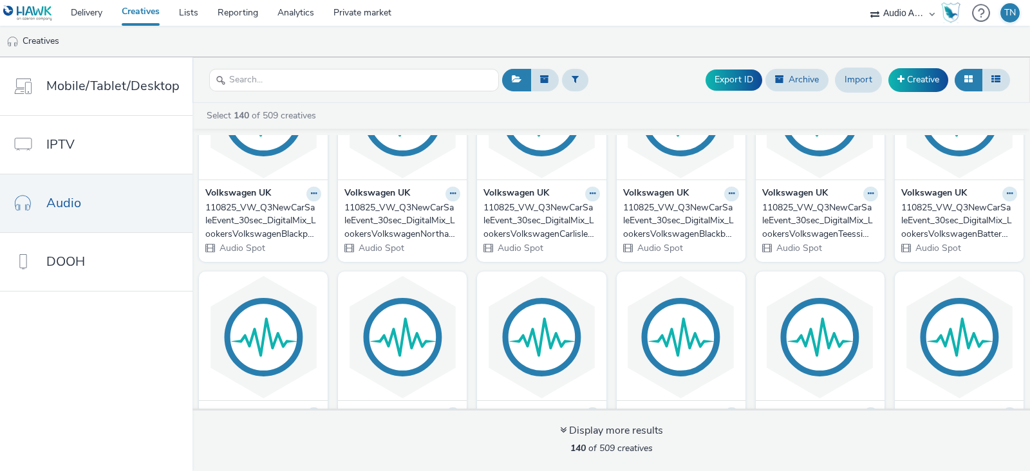
scroll to position [3630, 0]
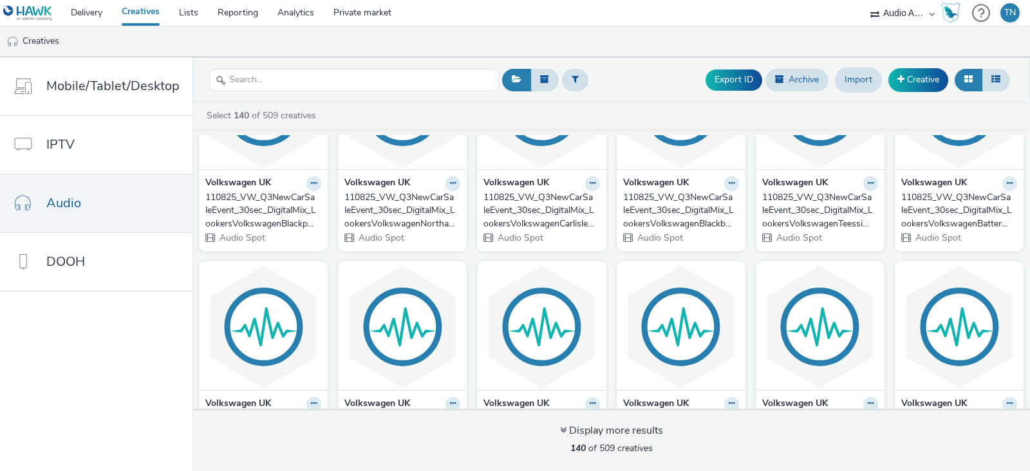
checkbox input "true"
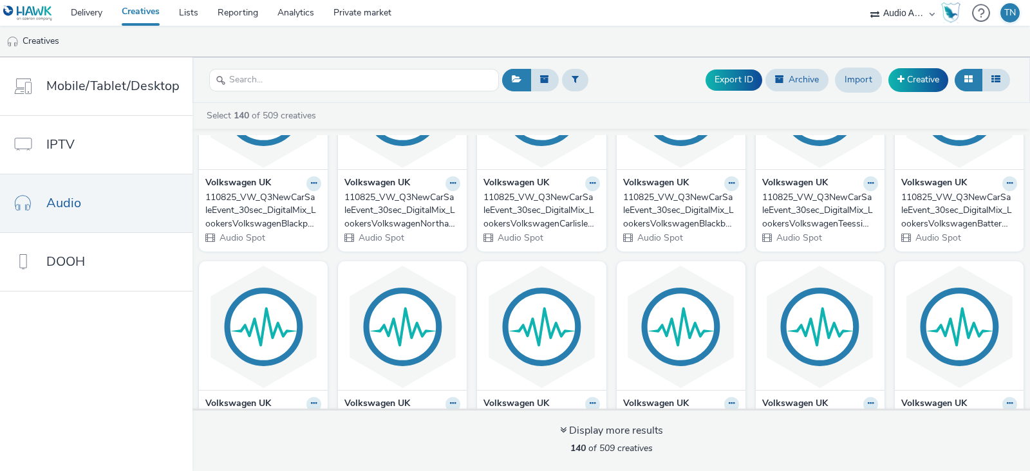
checkbox input "true"
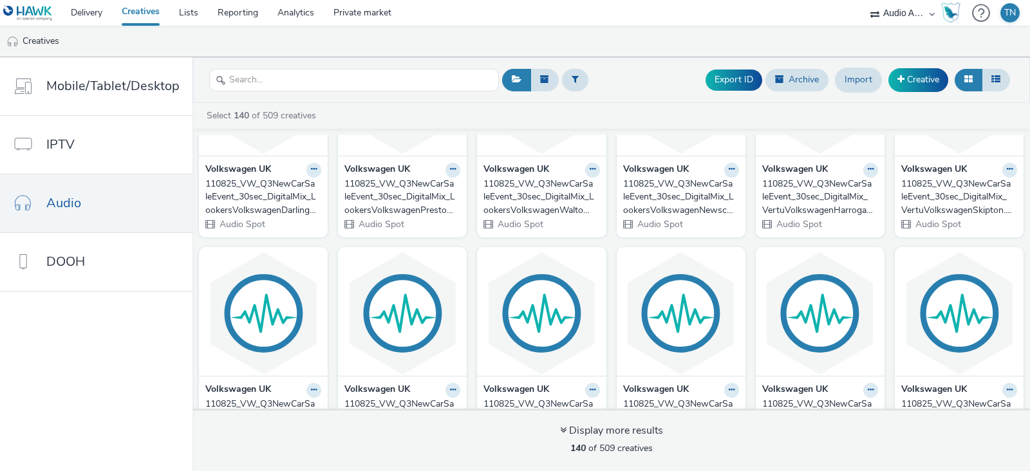
scroll to position [3866, 0]
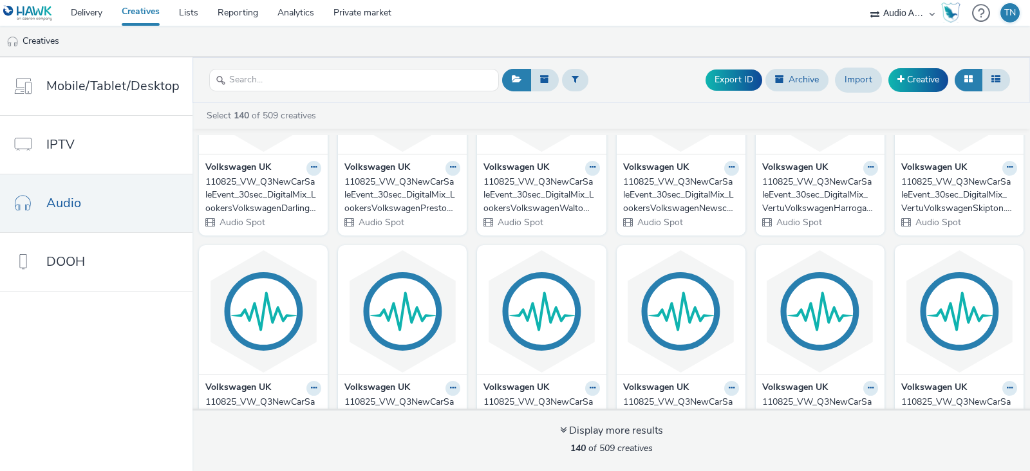
checkbox input "true"
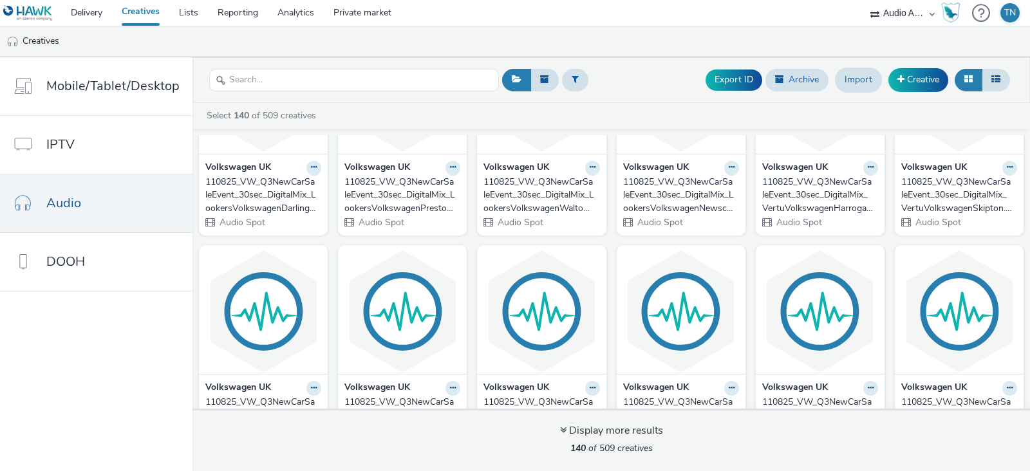
checkbox input "true"
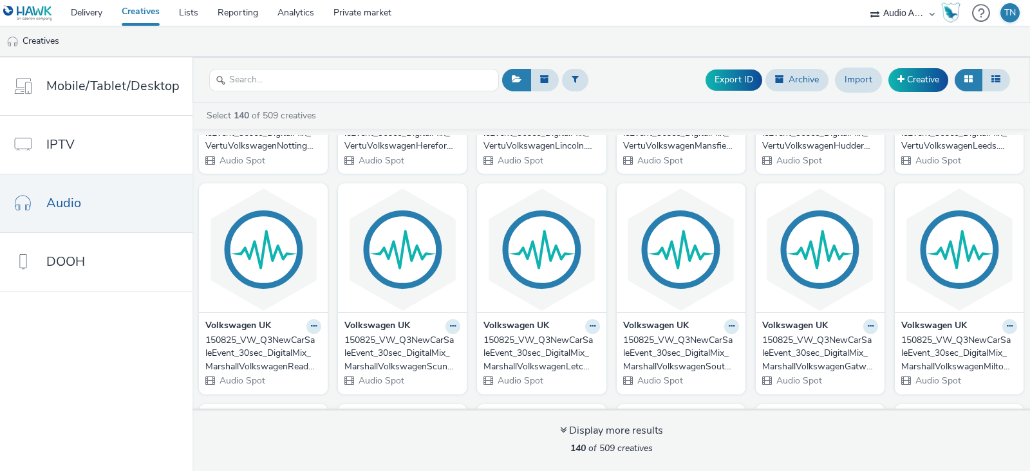
scroll to position [4149, 0]
checkbox input "true"
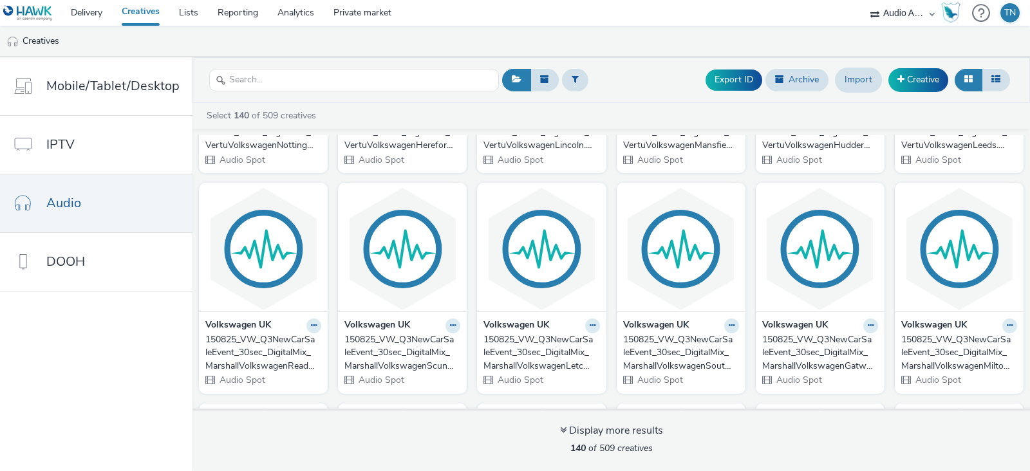
checkbox input "true"
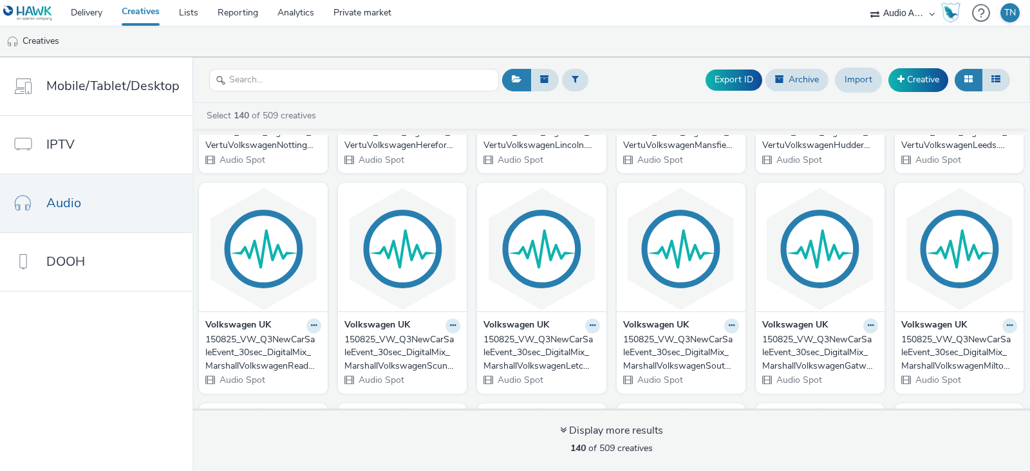
checkbox input "true"
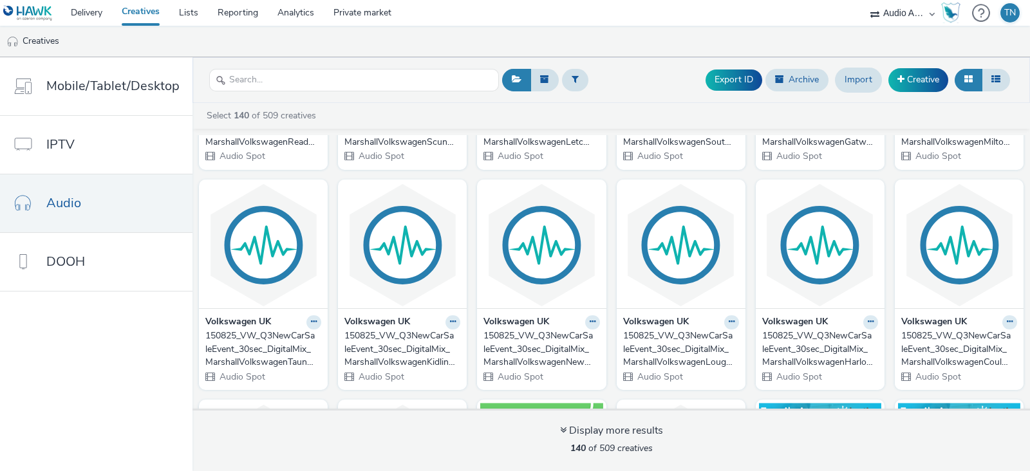
scroll to position [4376, 0]
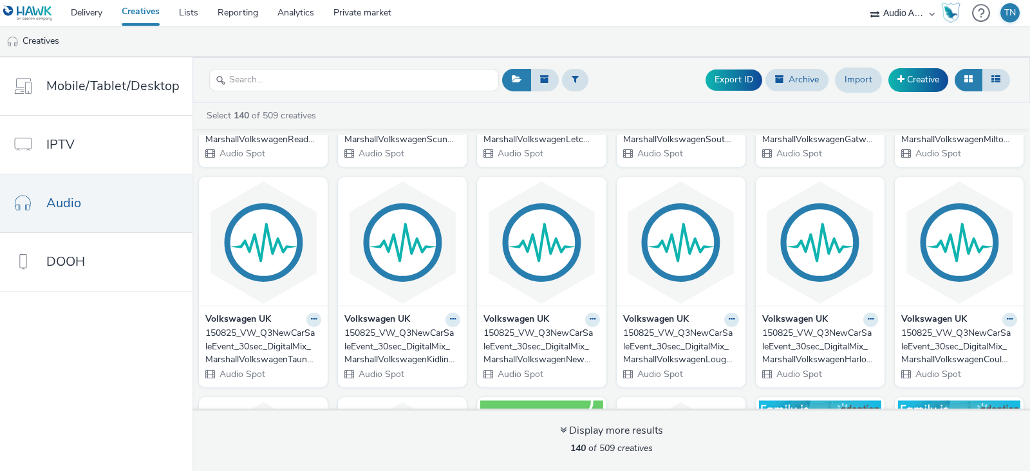
checkbox input "true"
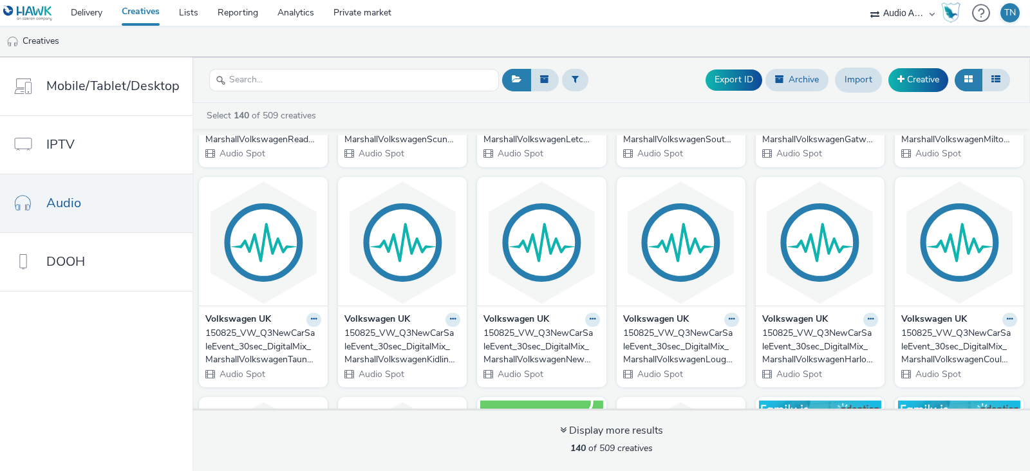
checkbox input "true"
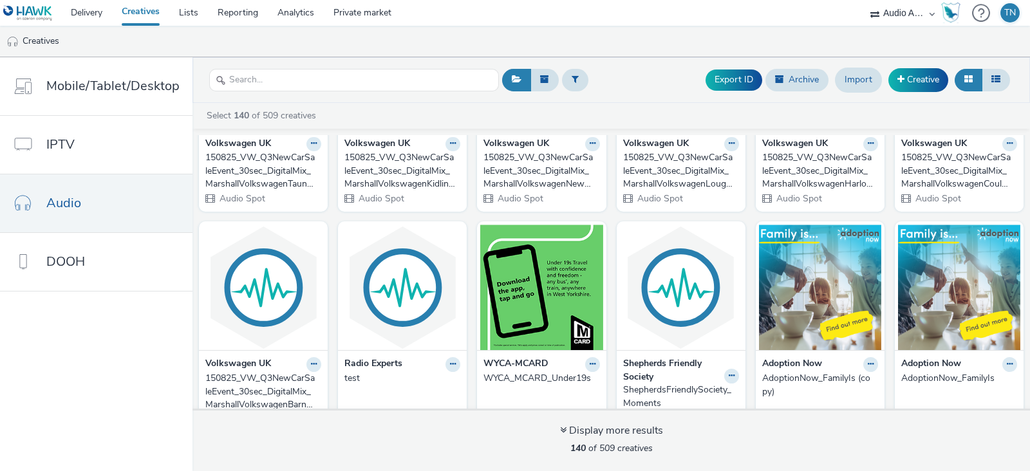
scroll to position [4553, 0]
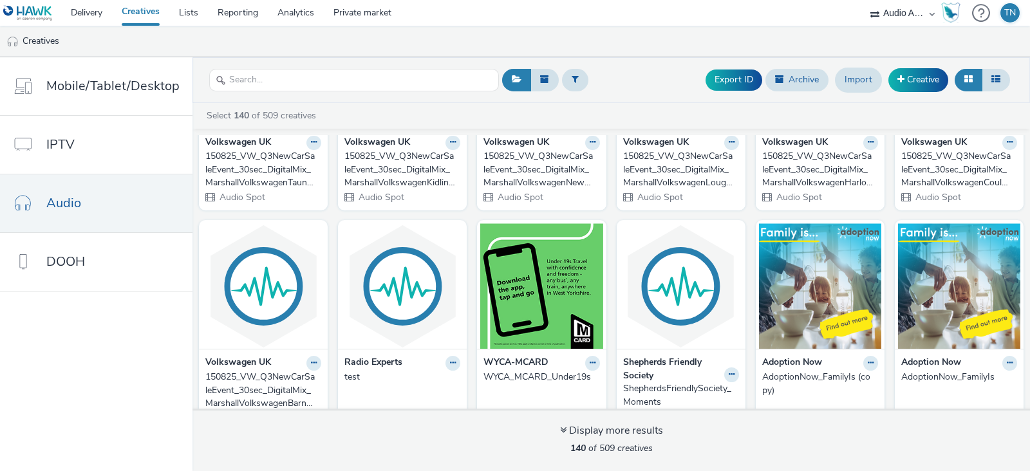
checkbox input "true"
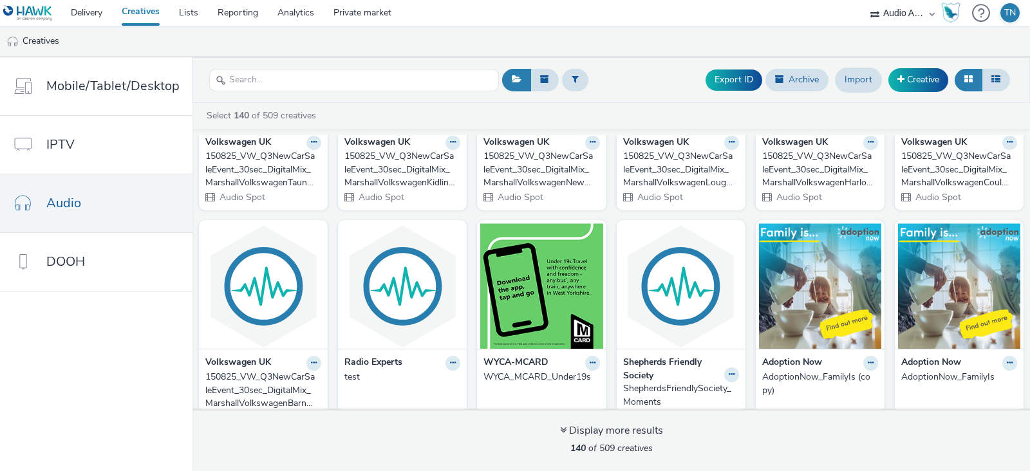
checkbox input "true"
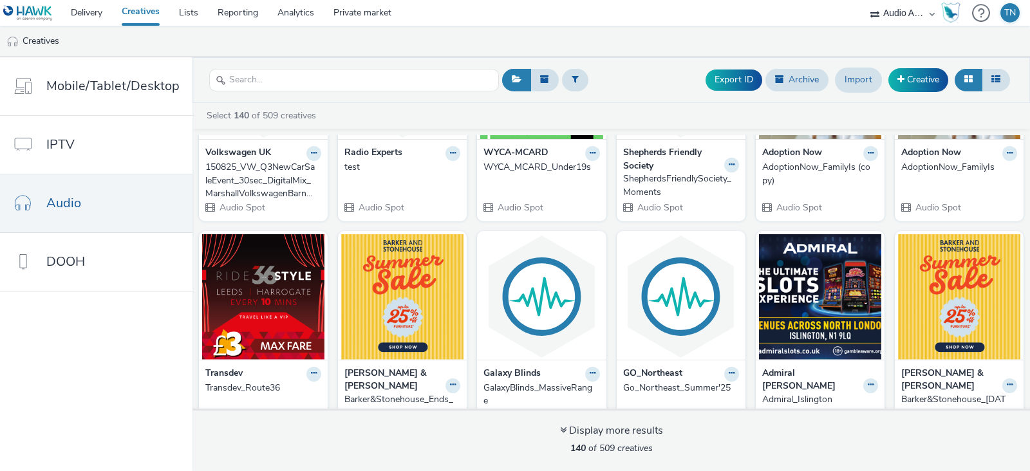
scroll to position [4809, 0]
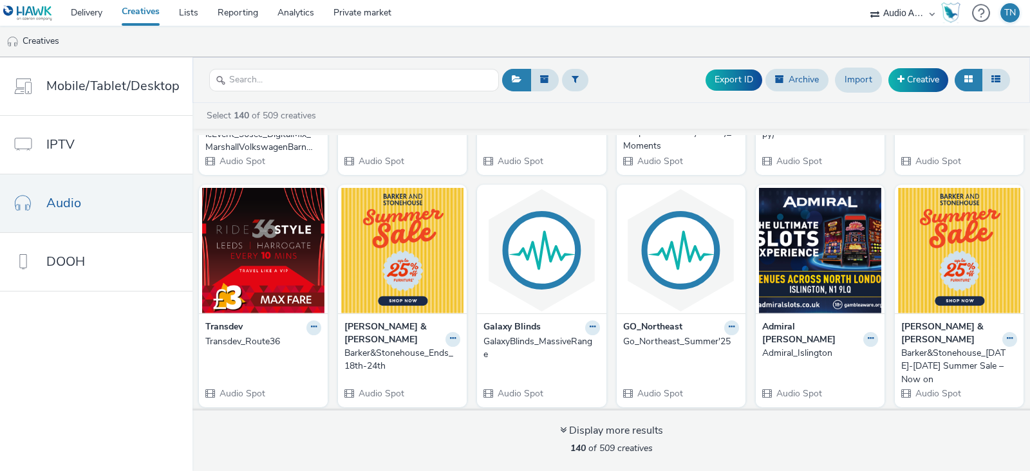
checkbox input "true"
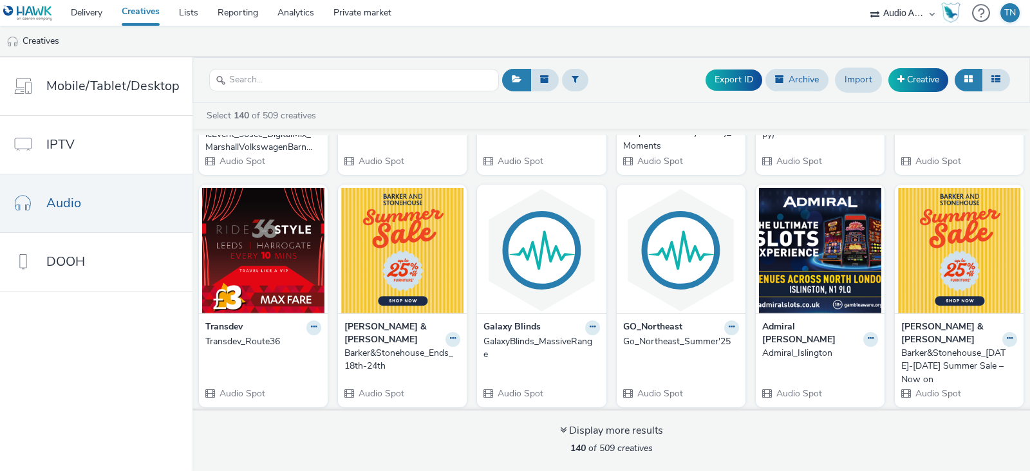
checkbox input "true"
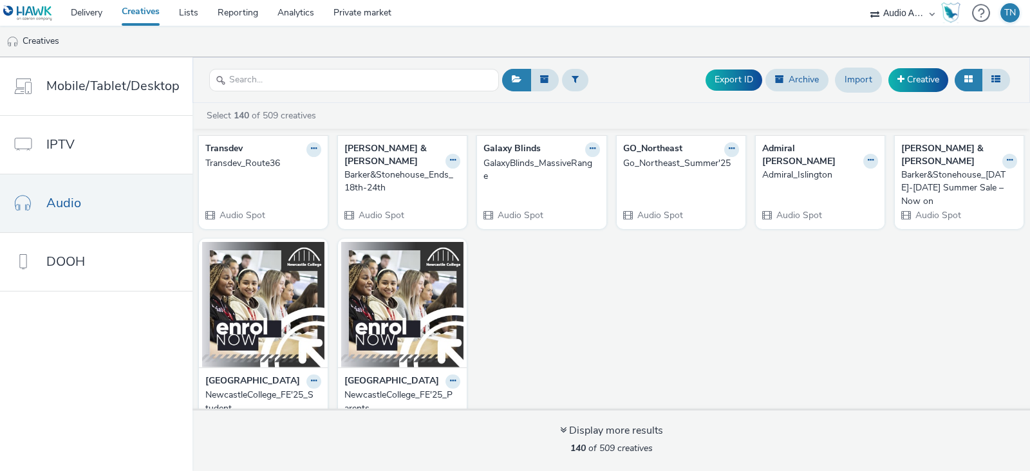
scroll to position [4989, 0]
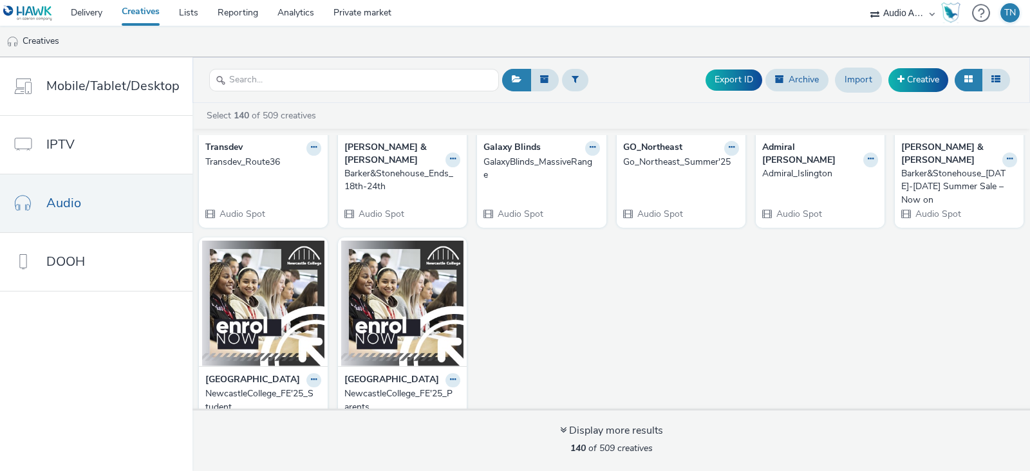
checkbox input "true"
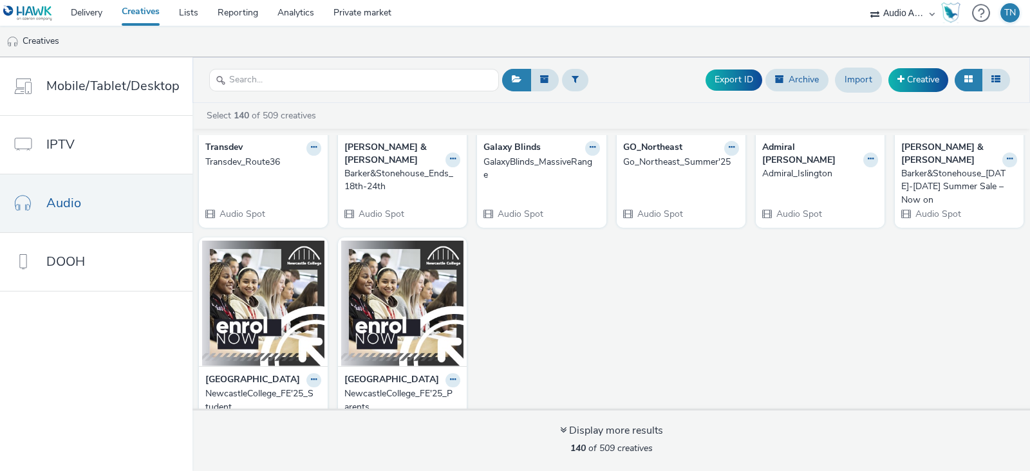
checkbox input "true"
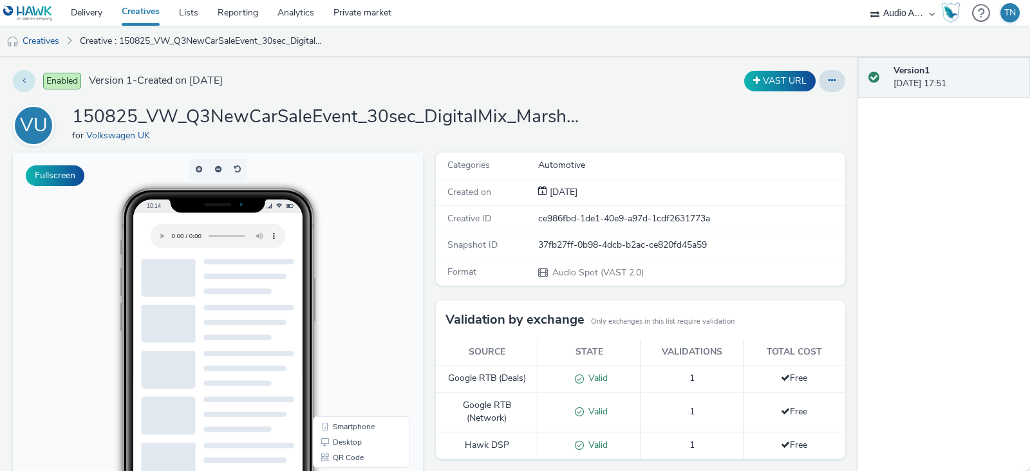
click at [17, 80] on button at bounding box center [24, 81] width 23 height 22
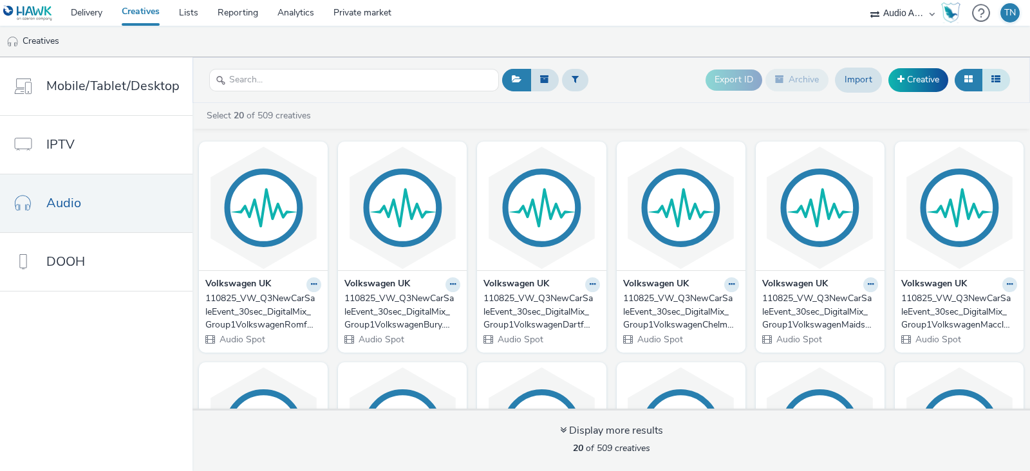
click at [1002, 81] on button at bounding box center [996, 80] width 28 height 22
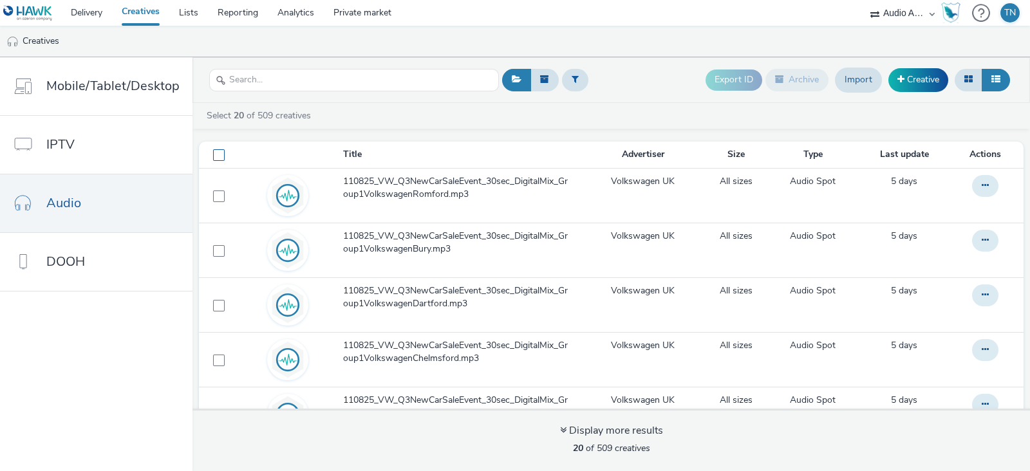
click at [220, 156] on span at bounding box center [219, 155] width 12 height 12
checkbox input "true"
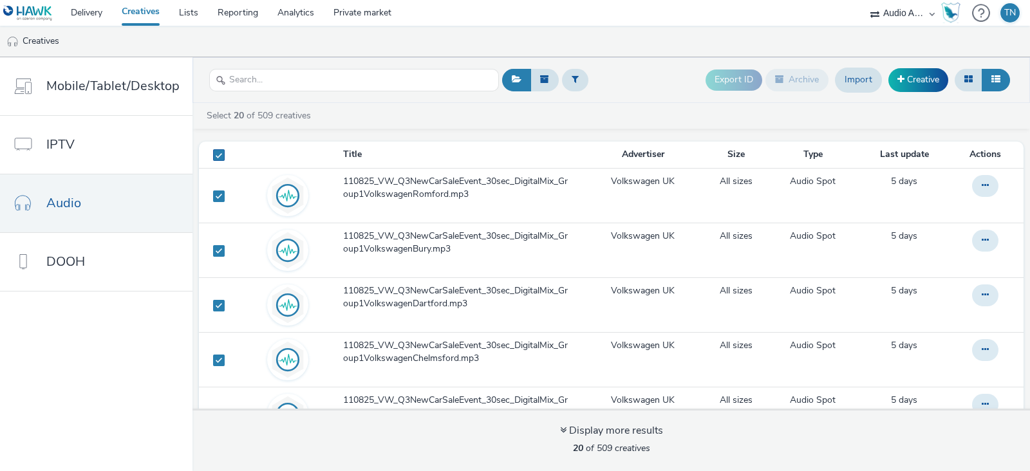
checkbox input "true"
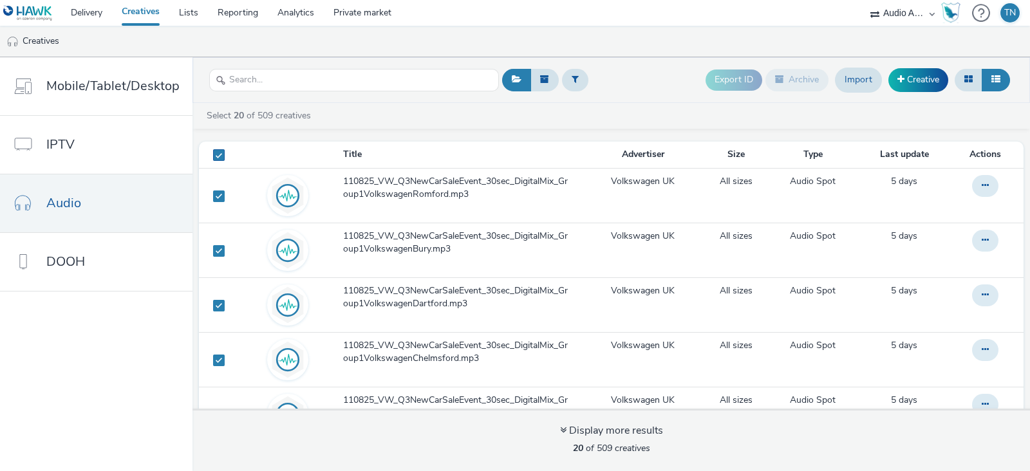
checkbox input "true"
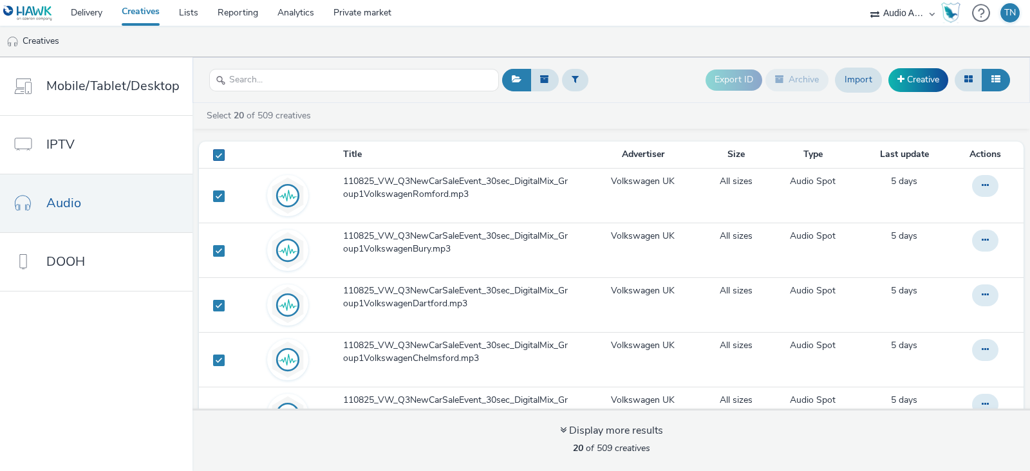
checkbox input "true"
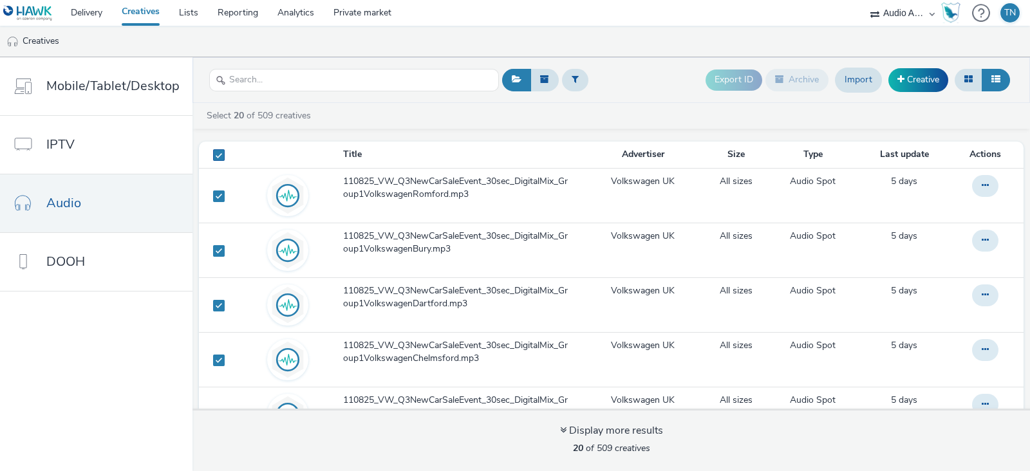
checkbox input "true"
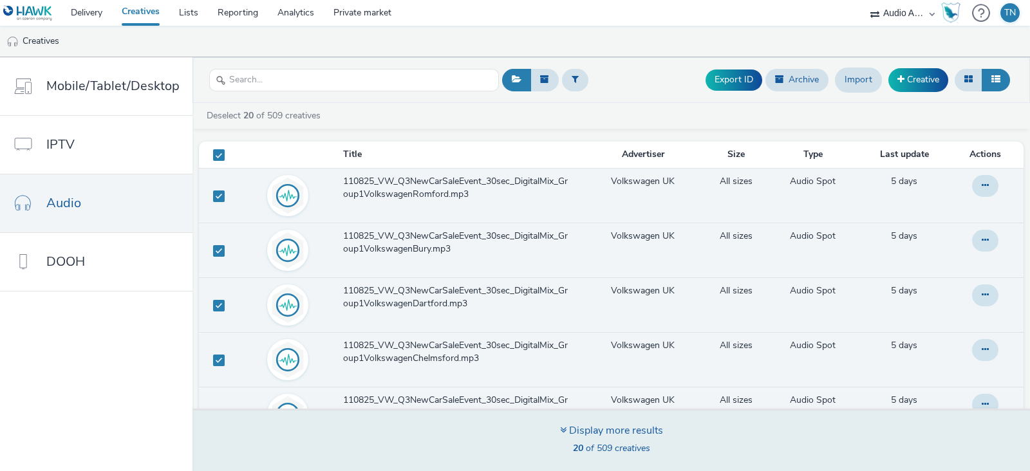
click at [613, 444] on span "20 of 509 creatives" at bounding box center [611, 448] width 77 height 12
click at [602, 447] on span "40 of 509 creatives" at bounding box center [611, 448] width 77 height 12
click at [568, 431] on div "Display more results" at bounding box center [611, 431] width 103 height 15
click at [579, 429] on div "Display more results" at bounding box center [611, 431] width 103 height 15
click at [579, 427] on div "Display more results" at bounding box center [611, 431] width 103 height 15
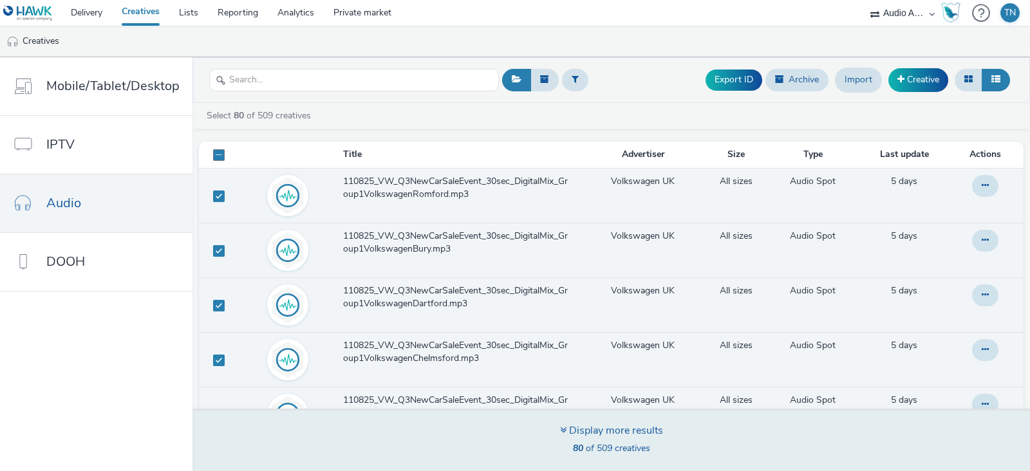
click at [579, 427] on div "Display more results" at bounding box center [611, 431] width 103 height 15
click at [589, 435] on div "Display more results" at bounding box center [611, 431] width 103 height 15
click at [570, 435] on div "Display more results" at bounding box center [611, 431] width 103 height 15
click at [564, 428] on icon at bounding box center [563, 430] width 6 height 10
click at [561, 424] on div "Display more results" at bounding box center [611, 431] width 103 height 15
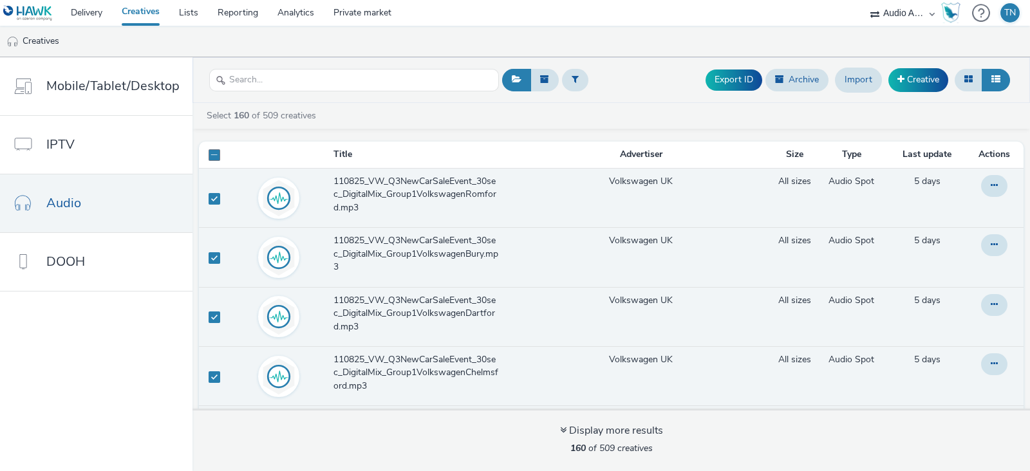
click at [207, 137] on div "Title Advertiser Size Type Last update Actions 110825_VW_Q3NewCarSaleEvent_30se…" at bounding box center [610, 274] width 837 height 278
click at [210, 153] on span at bounding box center [215, 155] width 12 height 12
checkbox input "true"
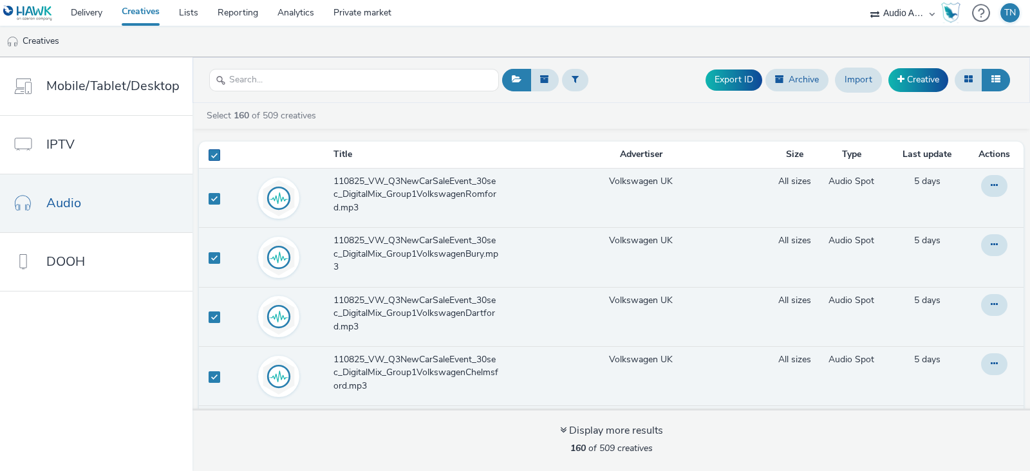
checkbox input "true"
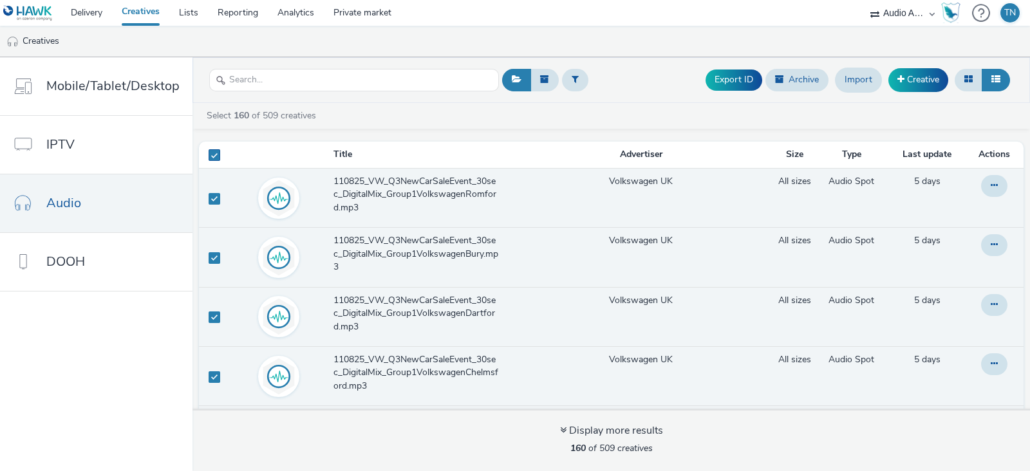
checkbox input "true"
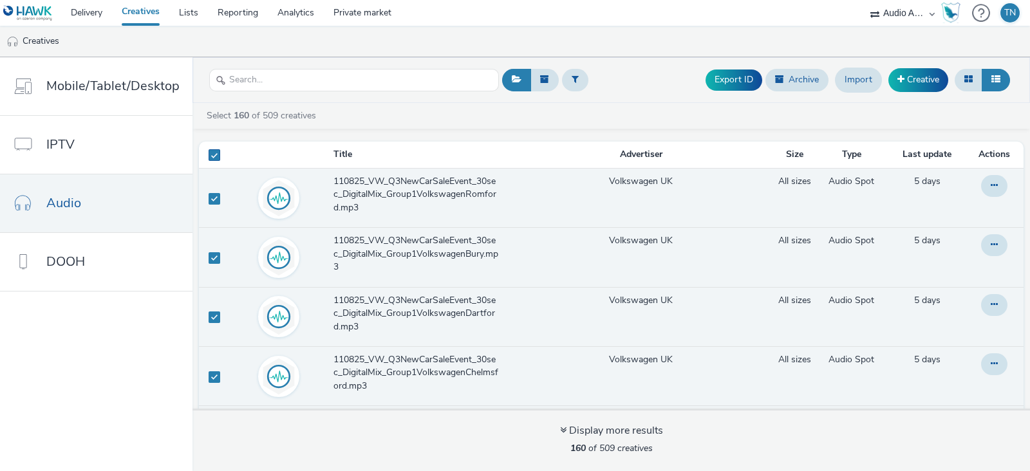
checkbox input "true"
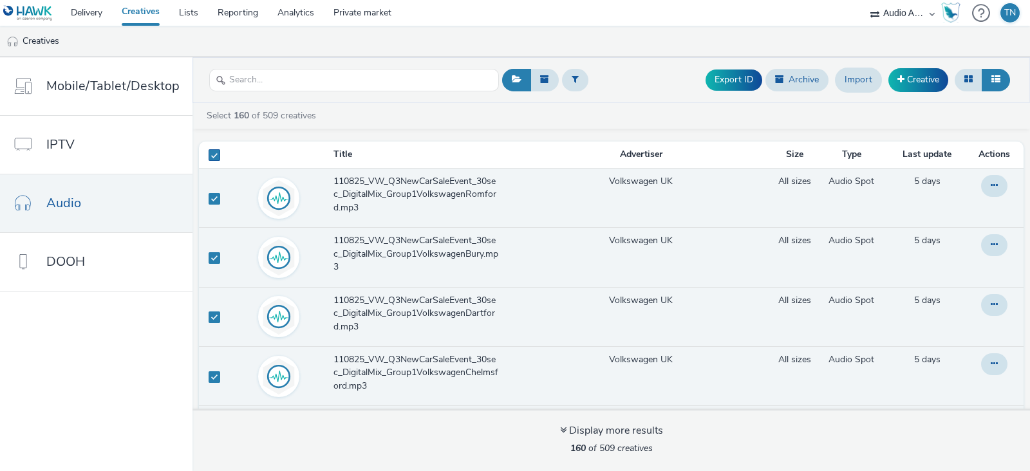
checkbox input "true"
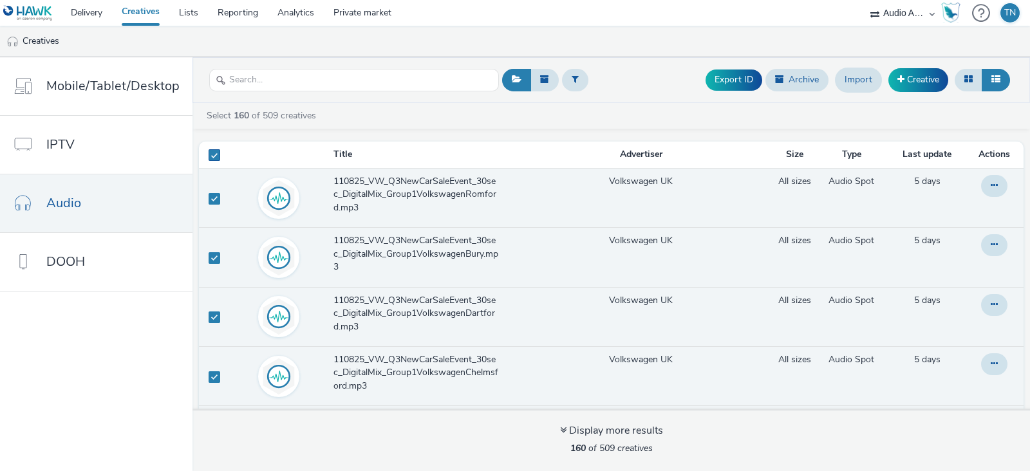
checkbox input "true"
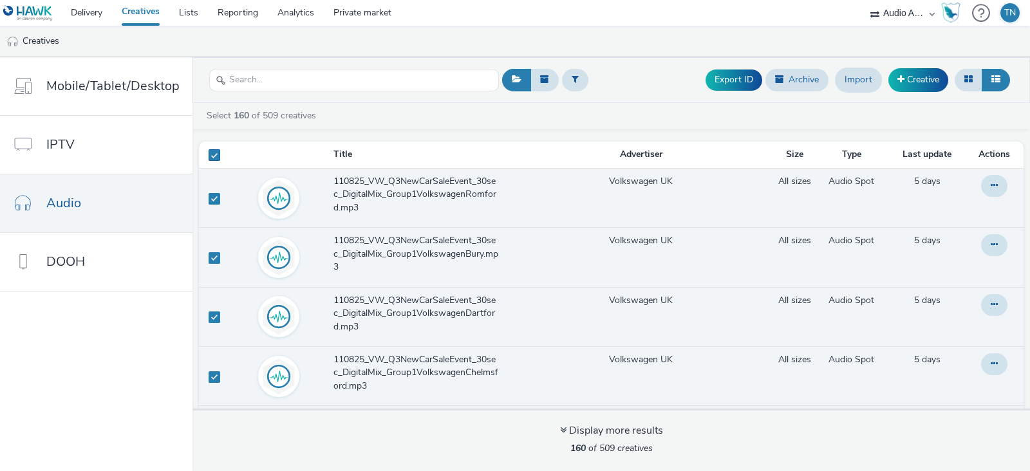
checkbox input "true"
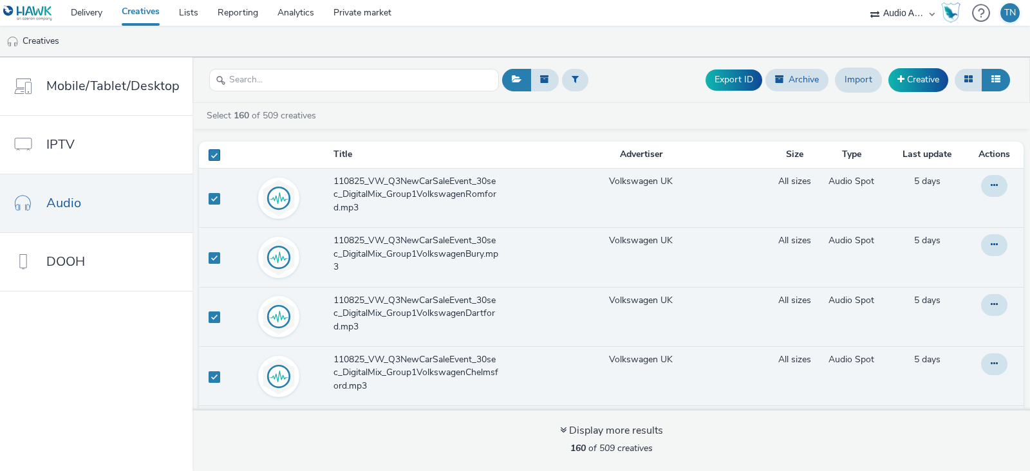
checkbox input "true"
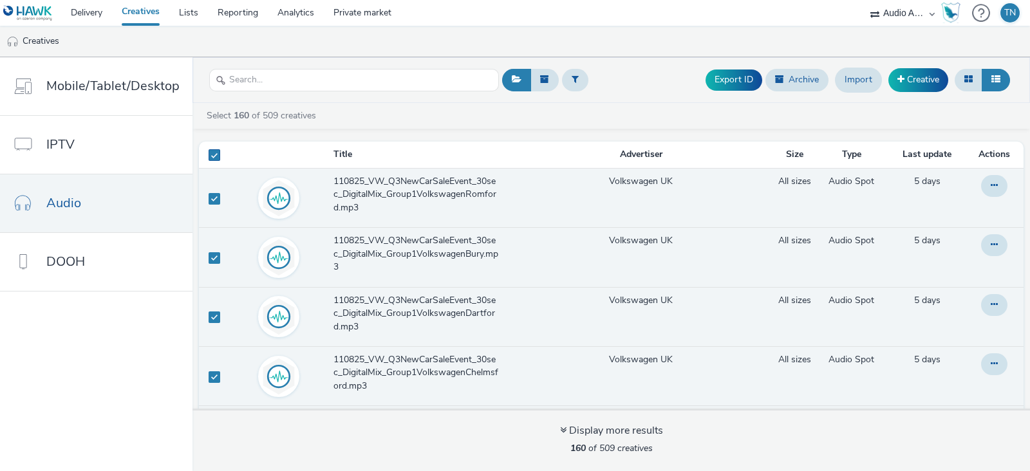
checkbox input "true"
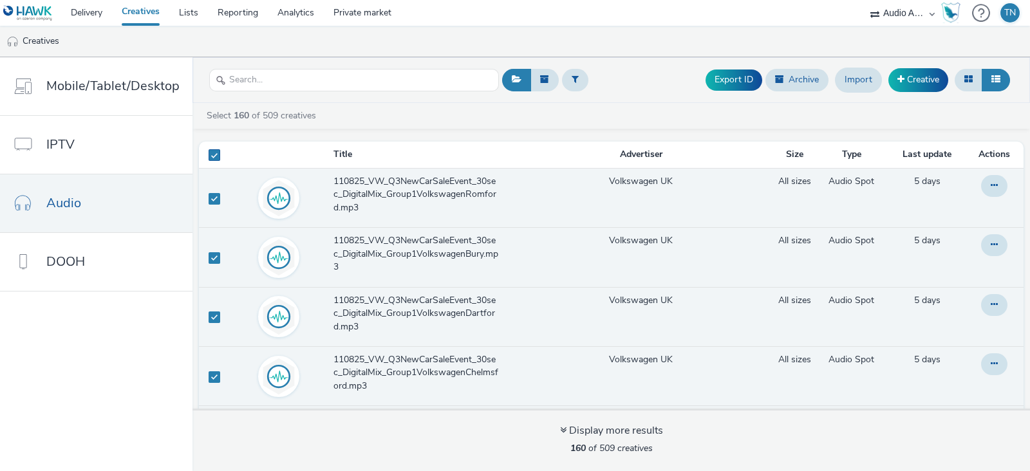
checkbox input "true"
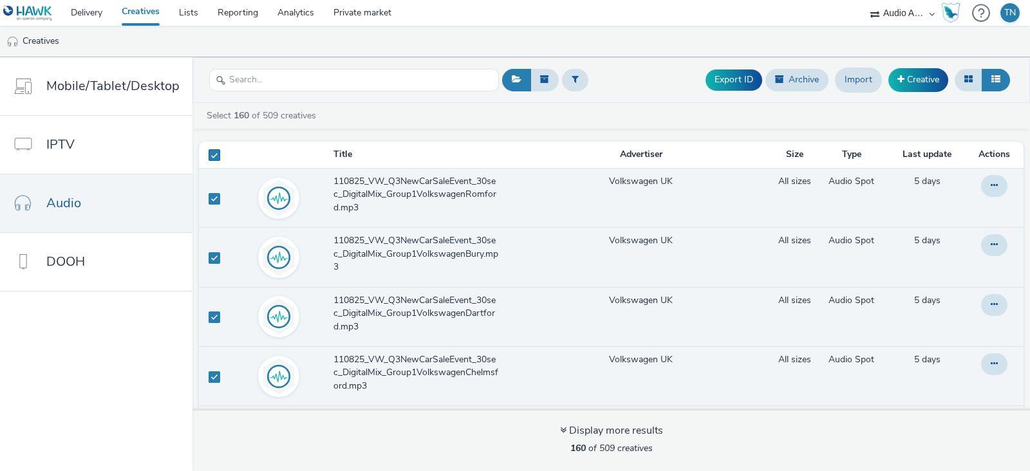
checkbox input "true"
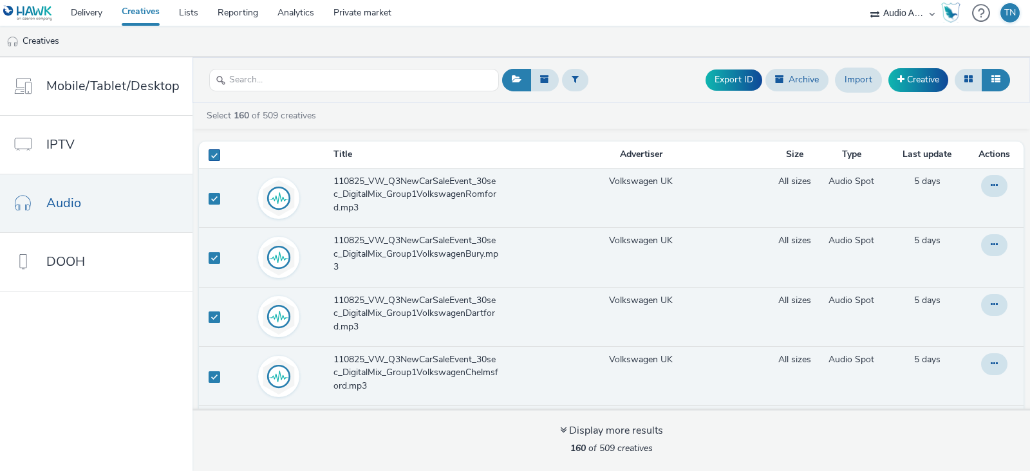
checkbox input "true"
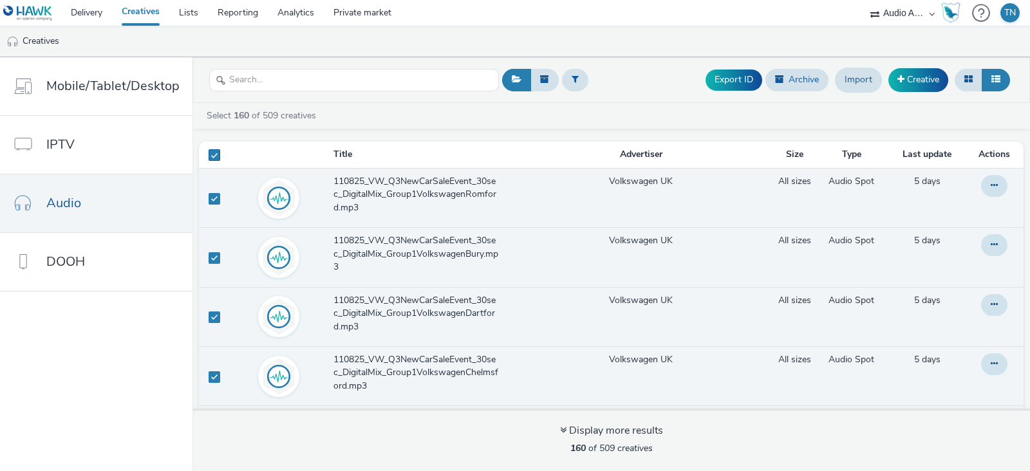
checkbox input "true"
click at [211, 150] on span at bounding box center [215, 155] width 12 height 12
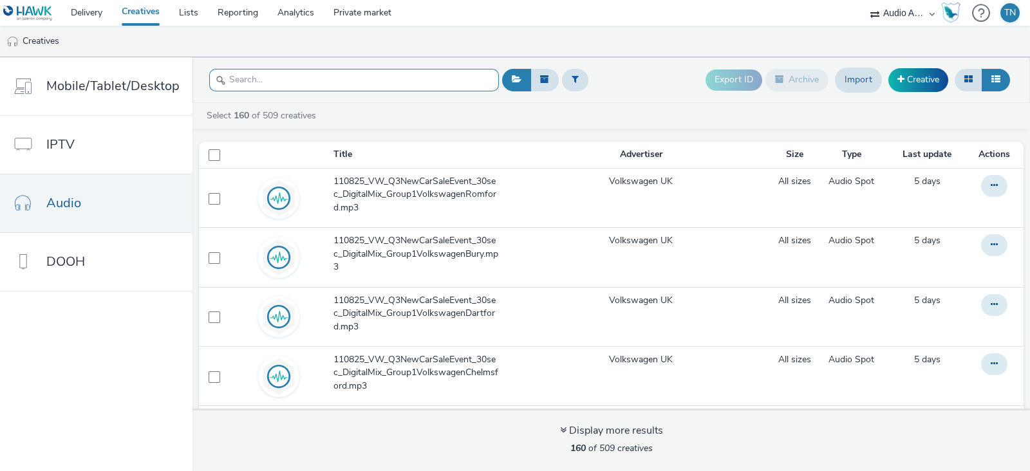
click at [238, 82] on input "text" at bounding box center [354, 80] width 290 height 23
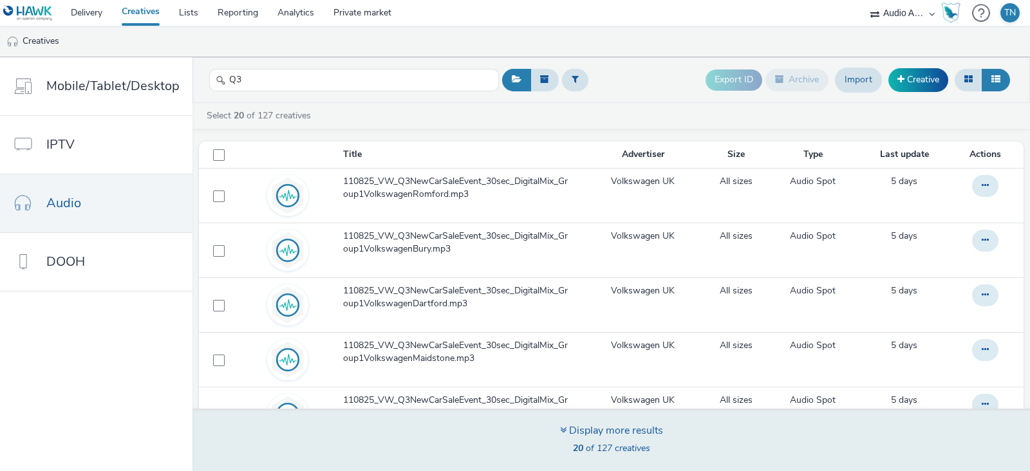
click at [575, 437] on div "Display more results" at bounding box center [611, 431] width 103 height 15
click at [579, 429] on div "Display more results" at bounding box center [611, 431] width 103 height 15
click at [579, 434] on div "Display more results" at bounding box center [611, 431] width 103 height 15
click at [561, 429] on icon at bounding box center [563, 430] width 6 height 10
click at [566, 429] on div "Display more results" at bounding box center [611, 431] width 103 height 15
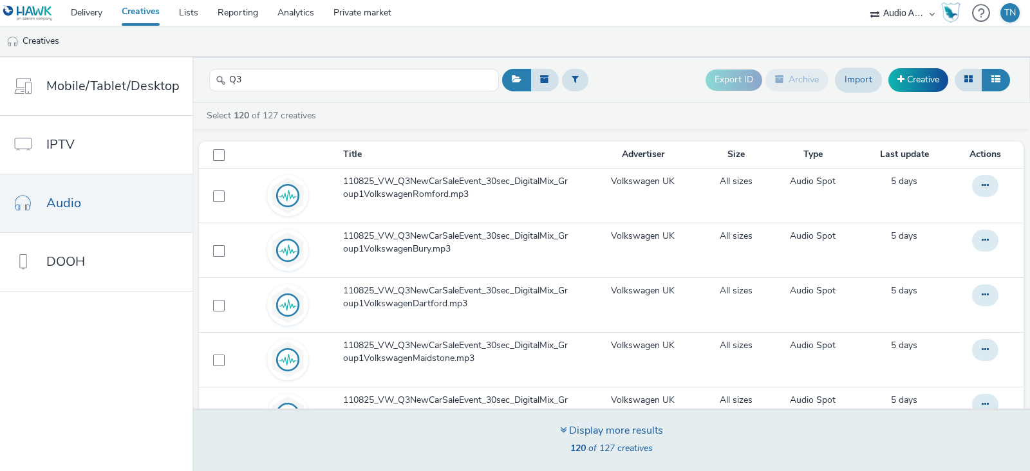
click at [566, 429] on div "Display more results" at bounding box center [611, 431] width 103 height 15
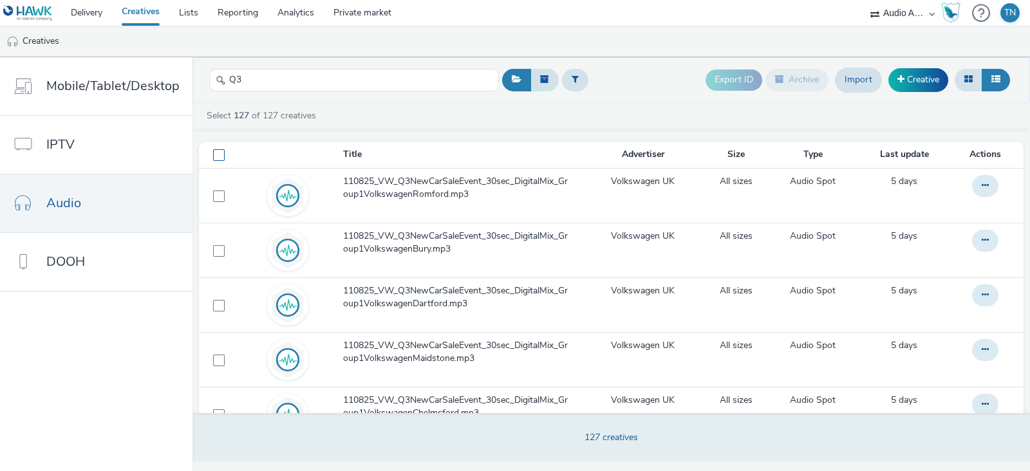
click at [221, 149] on label at bounding box center [219, 154] width 28 height 13
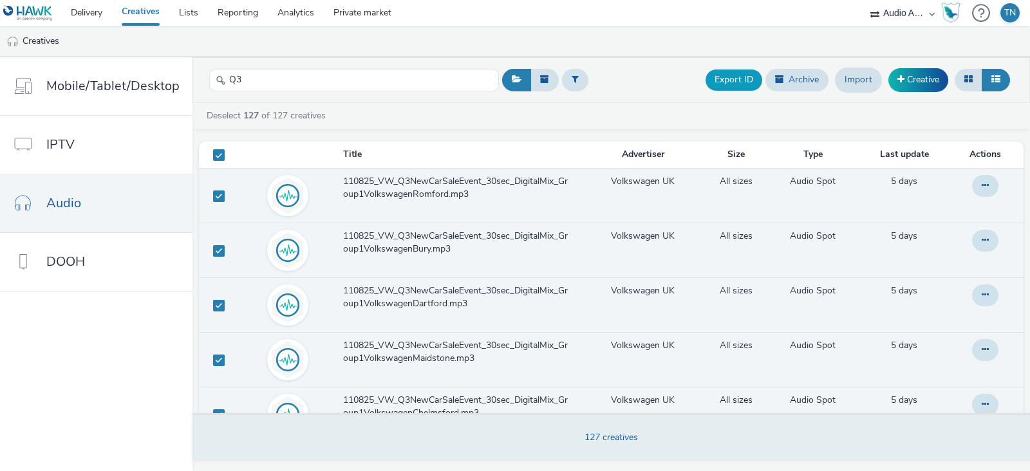
click at [731, 75] on button "Export ID" at bounding box center [734, 80] width 57 height 21
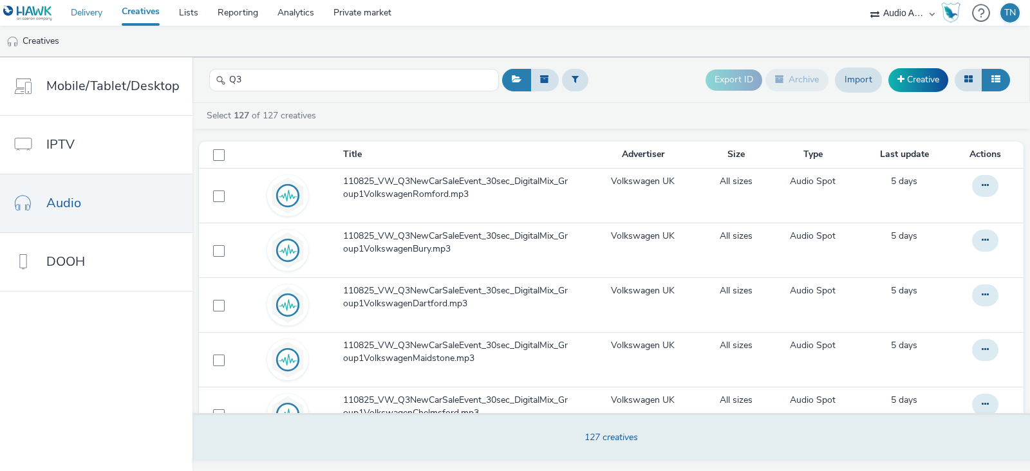
click at [88, 21] on link "Delivery" at bounding box center [86, 13] width 51 height 26
